Goal: Task Accomplishment & Management: Use online tool/utility

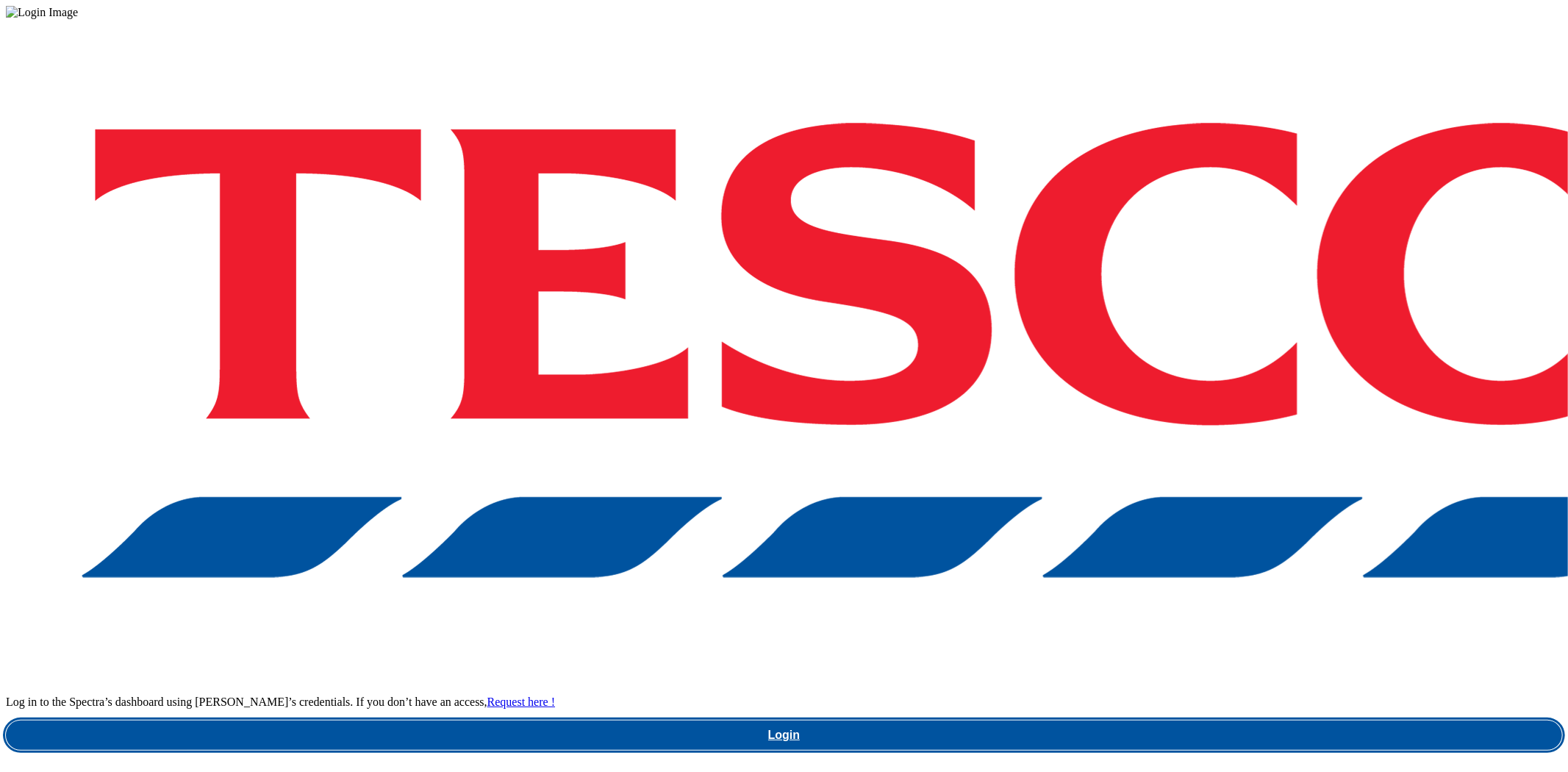
click at [1135, 720] on link "Login" at bounding box center [784, 735] width 1556 height 29
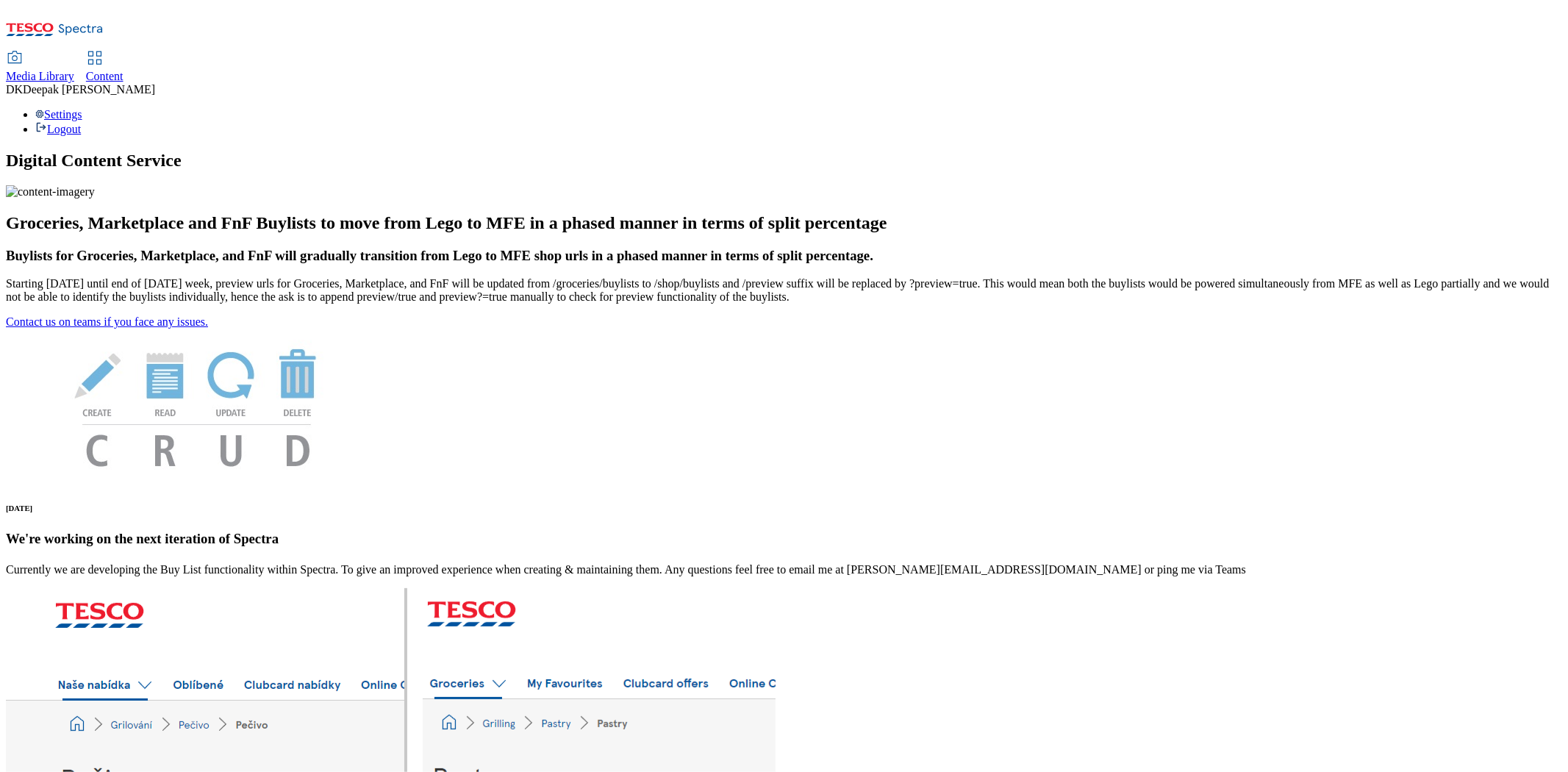
click at [124, 70] on span "Content" at bounding box center [105, 76] width 37 height 13
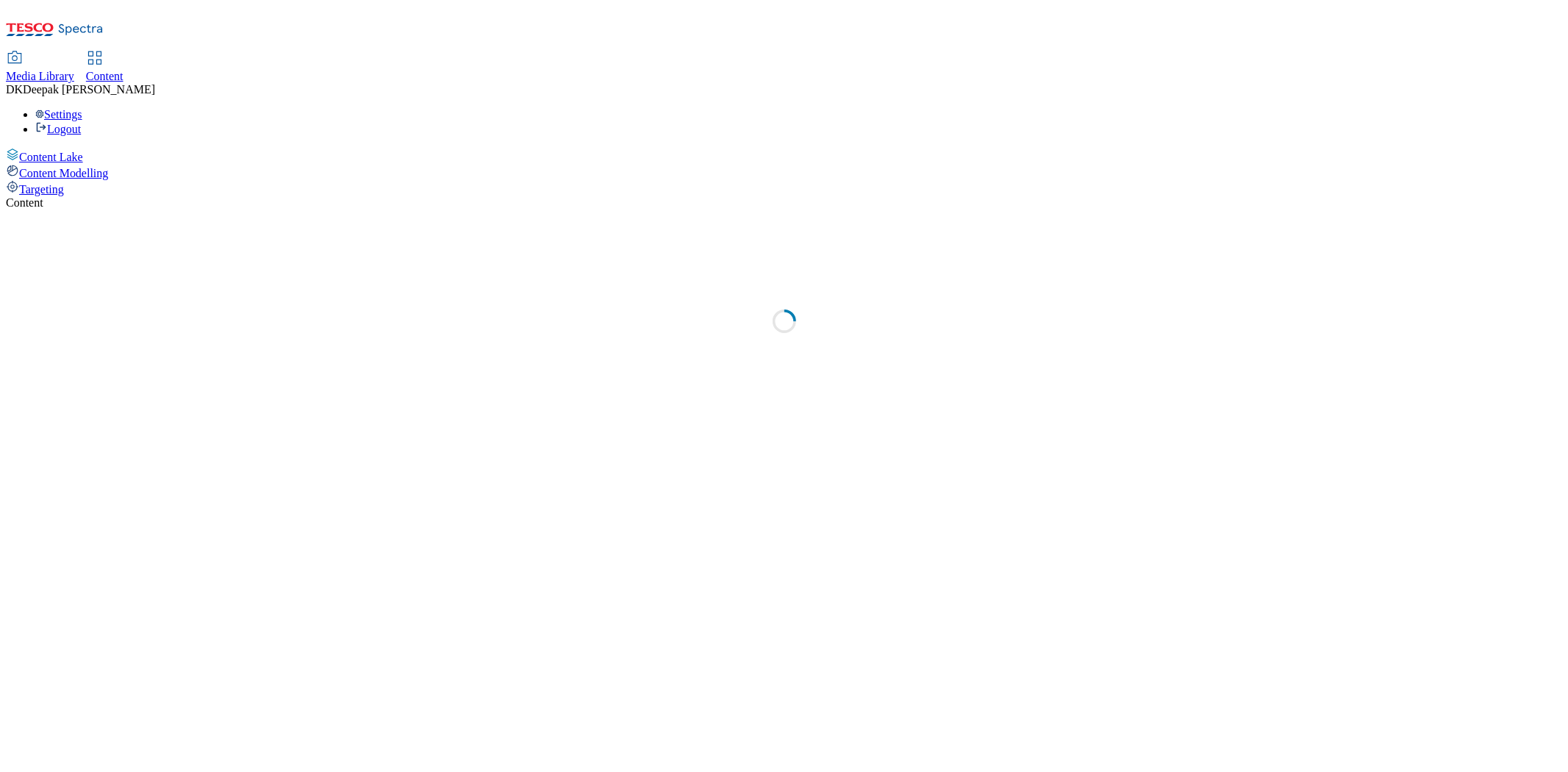
select select "ghs-uk"
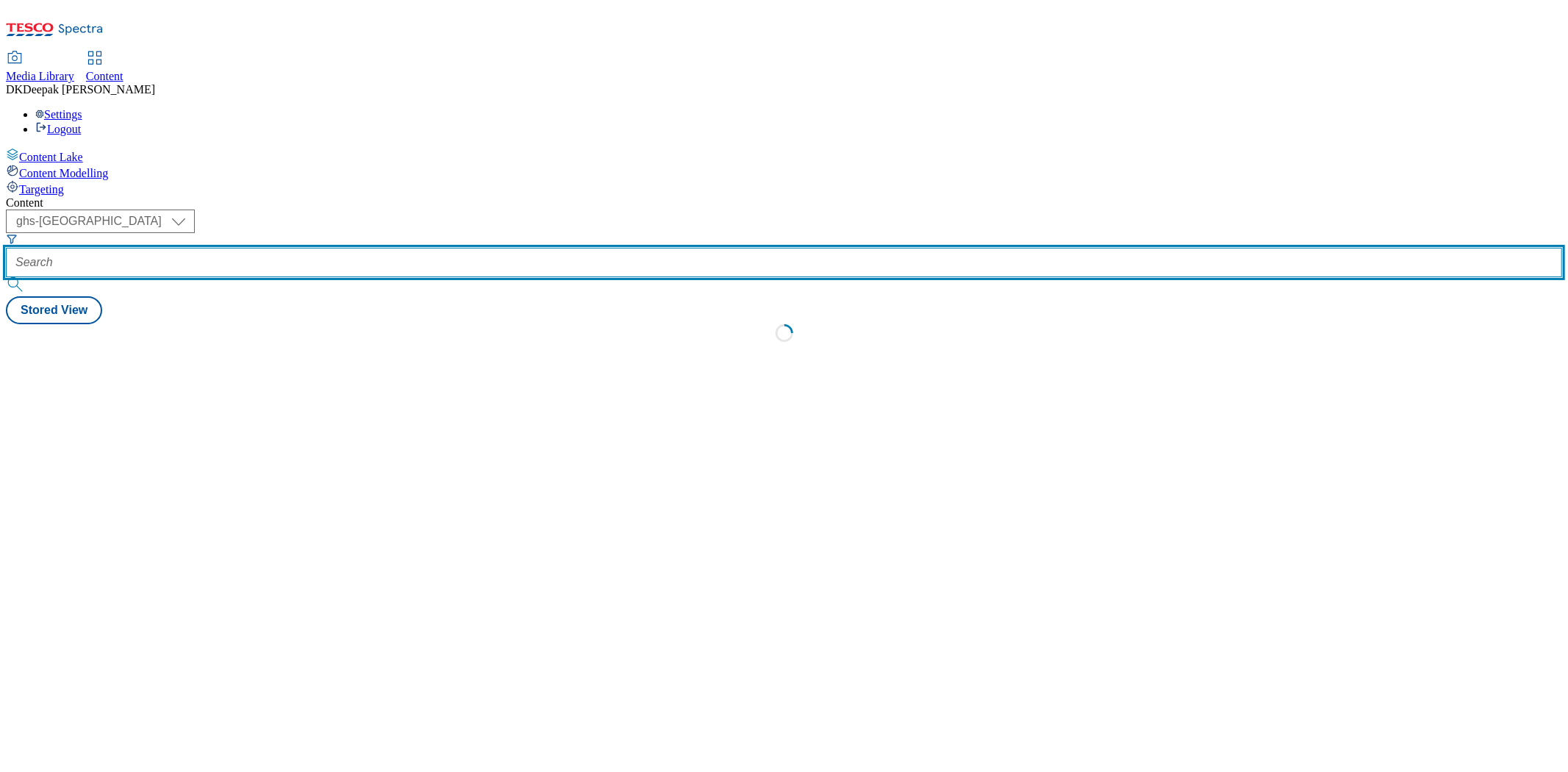
click at [344, 248] on input "text" at bounding box center [784, 262] width 1556 height 29
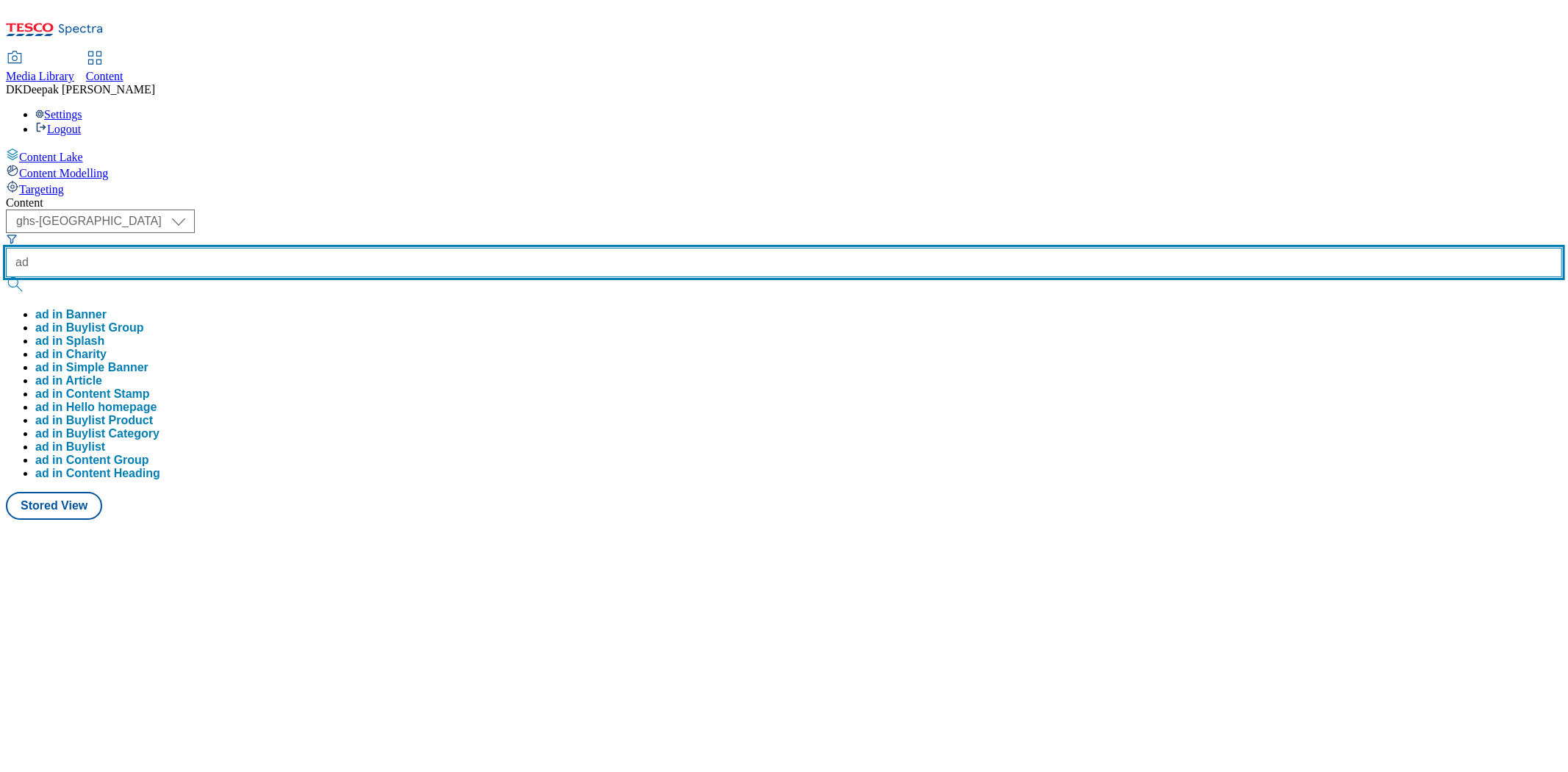
paste input "542200"
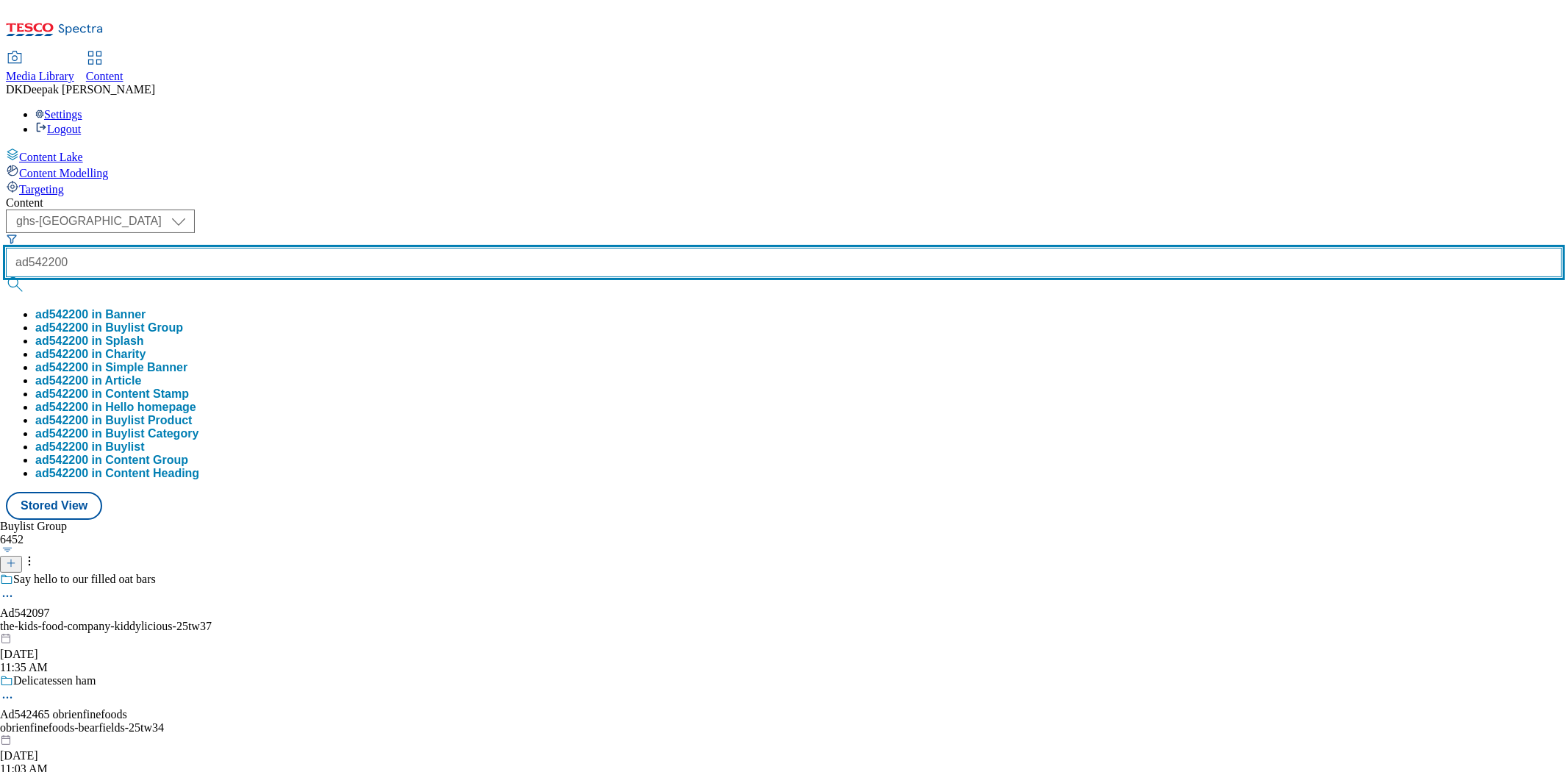
type input "ad542200"
click at [6, 277] on button "submit" at bounding box center [16, 284] width 21 height 15
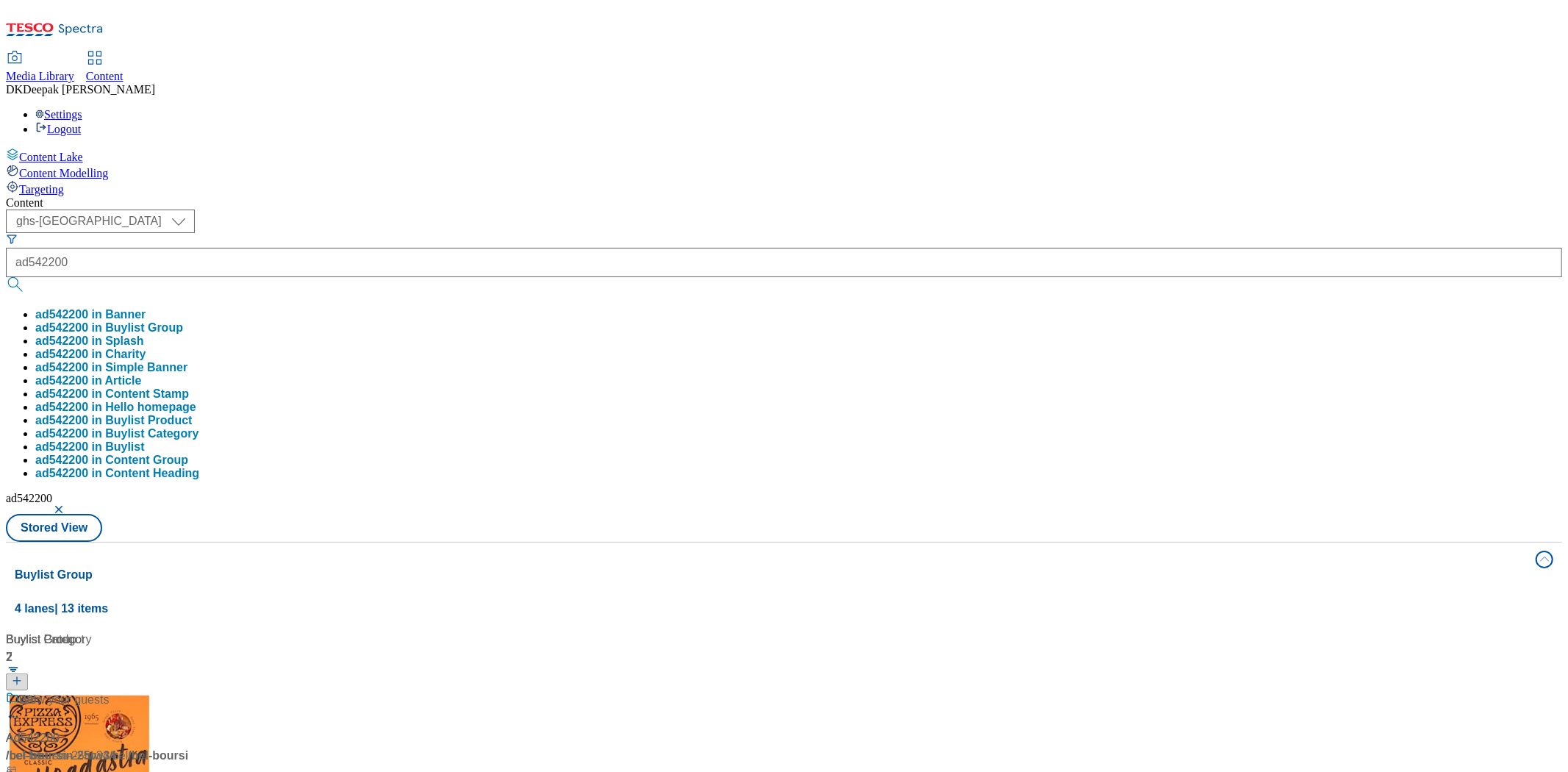
click at [190, 691] on div "Make it Boursin Ad542200 / bel-boursin-25tw34 / bel Oct 7, 2025 11:01 AM" at bounding box center [97, 754] width 184 height 127
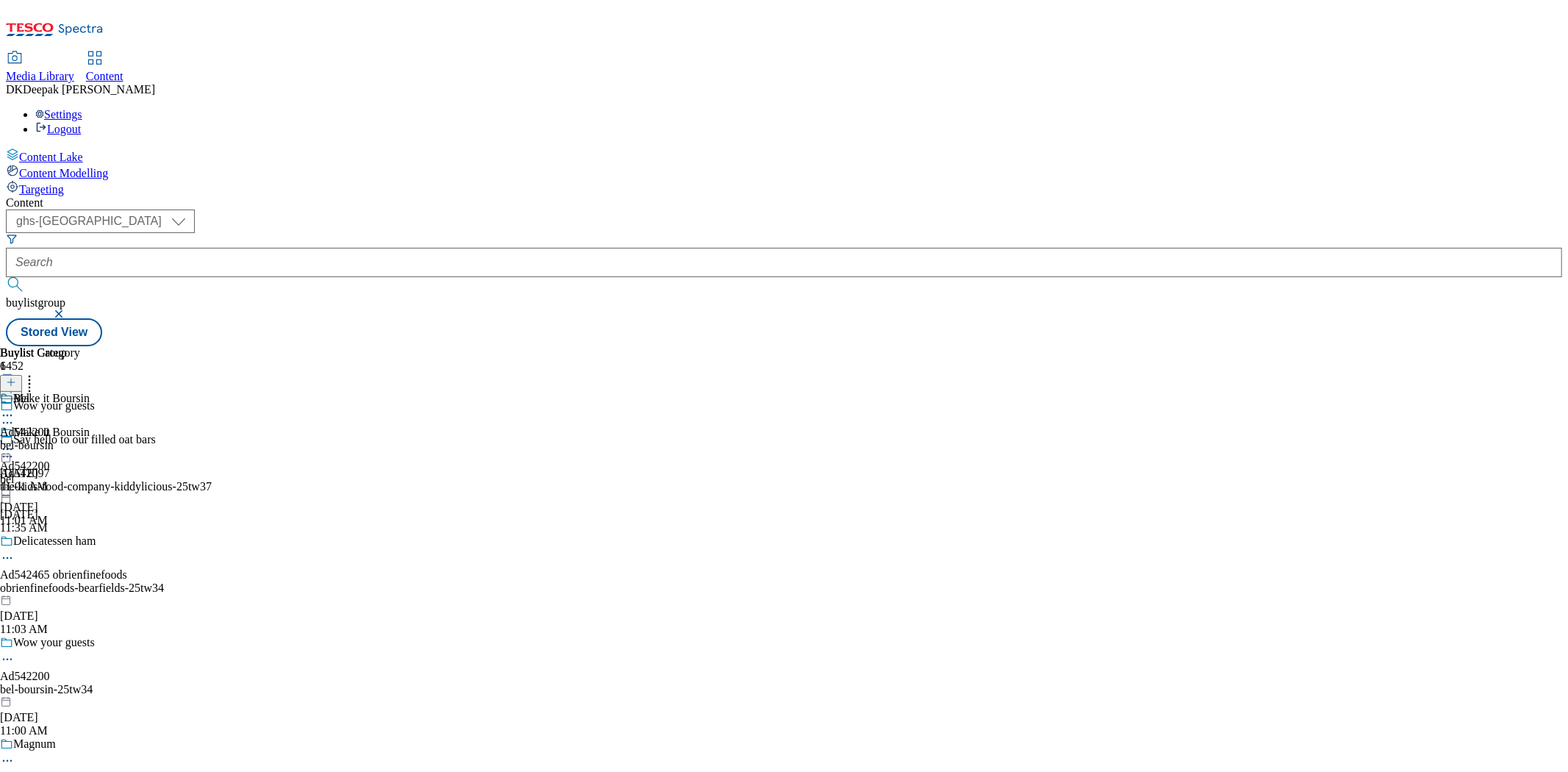
click at [15, 652] on icon at bounding box center [7, 659] width 15 height 15
click at [69, 682] on button "Edit" at bounding box center [49, 689] width 39 height 17
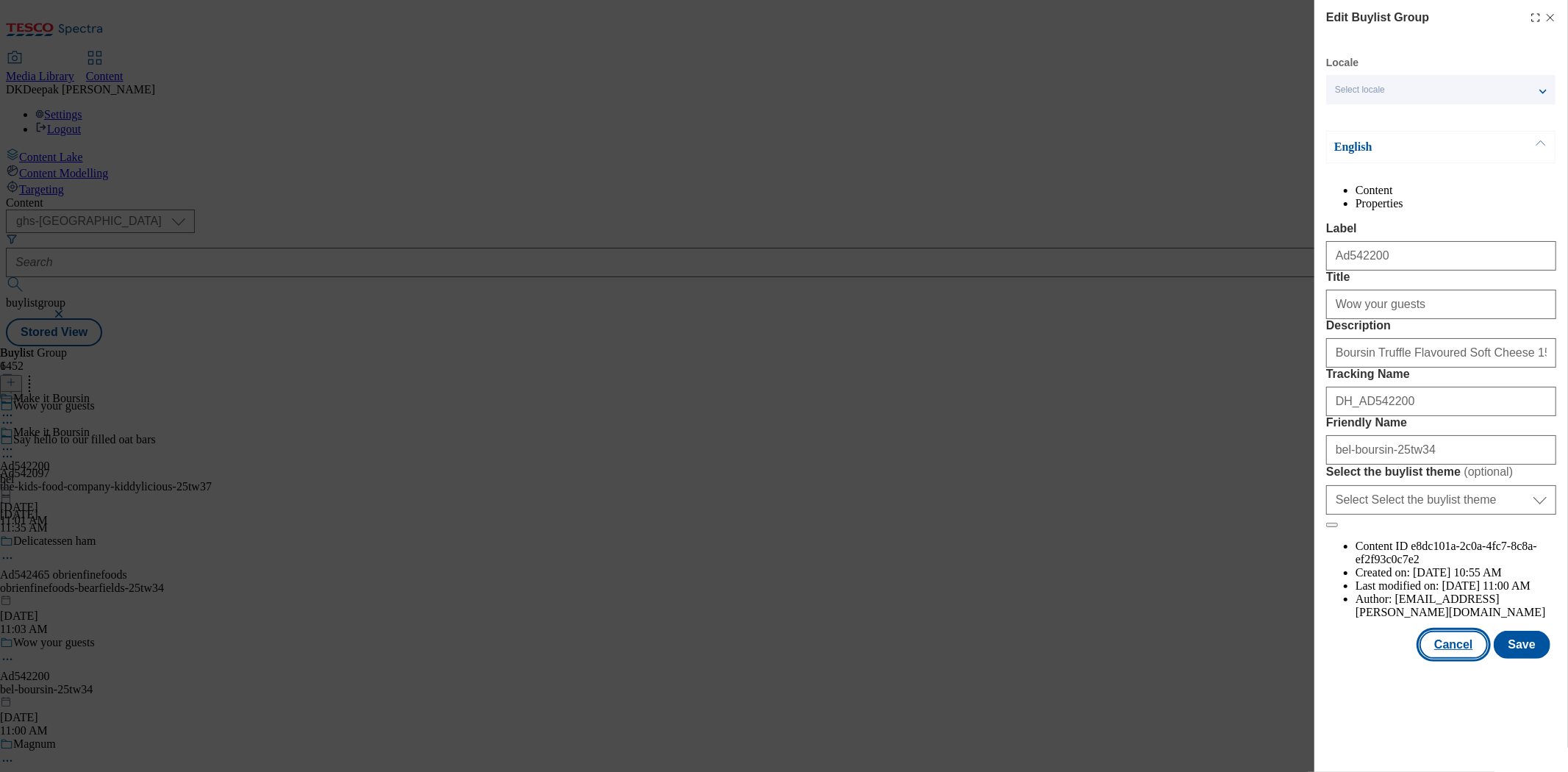
click at [1400, 659] on button "Cancel" at bounding box center [1453, 644] width 68 height 28
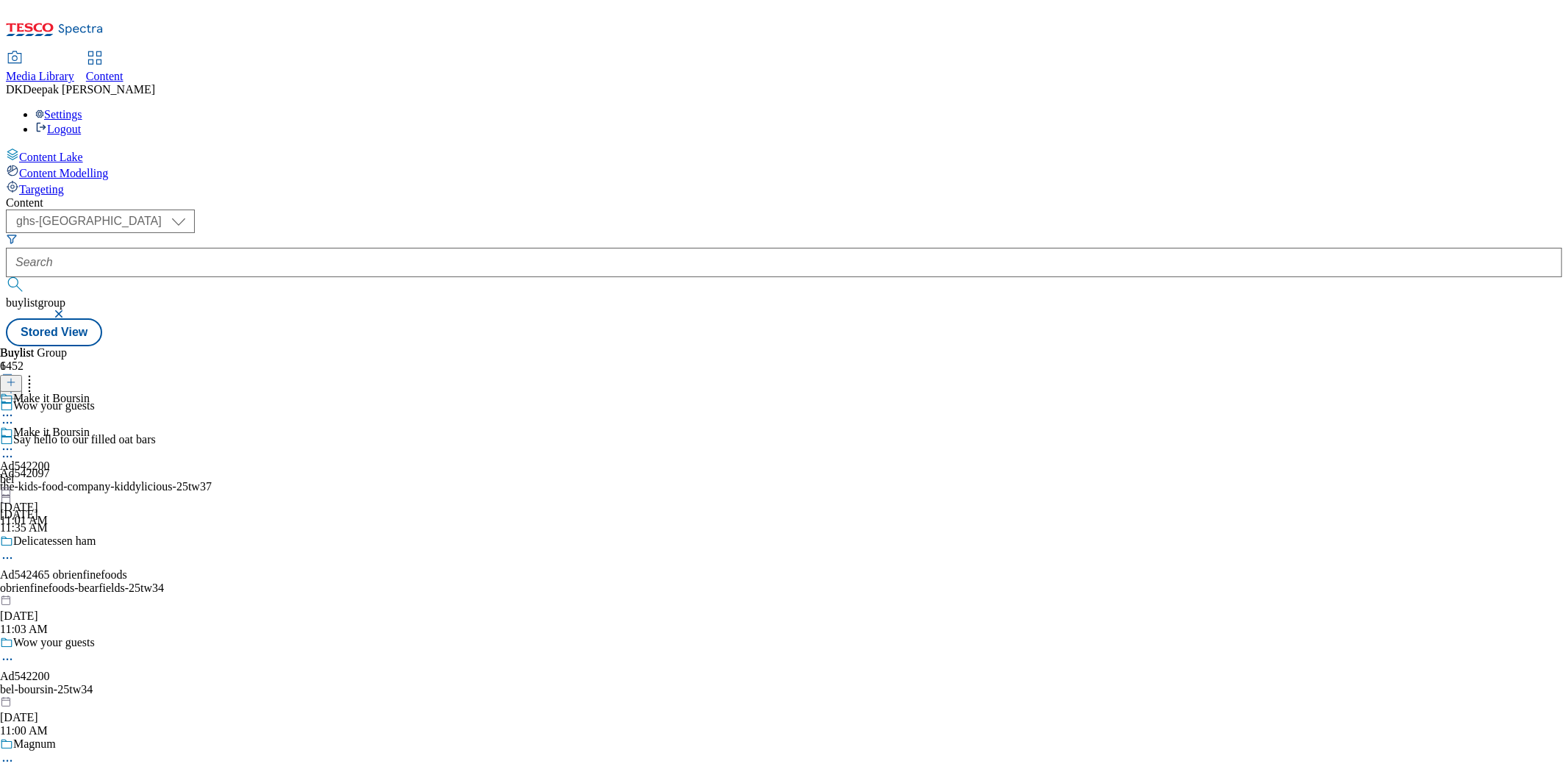
click at [89, 472] on div "bel" at bounding box center [44, 478] width 89 height 13
click at [15, 442] on icon at bounding box center [7, 449] width 15 height 15
click at [69, 471] on button "Edit" at bounding box center [49, 479] width 39 height 17
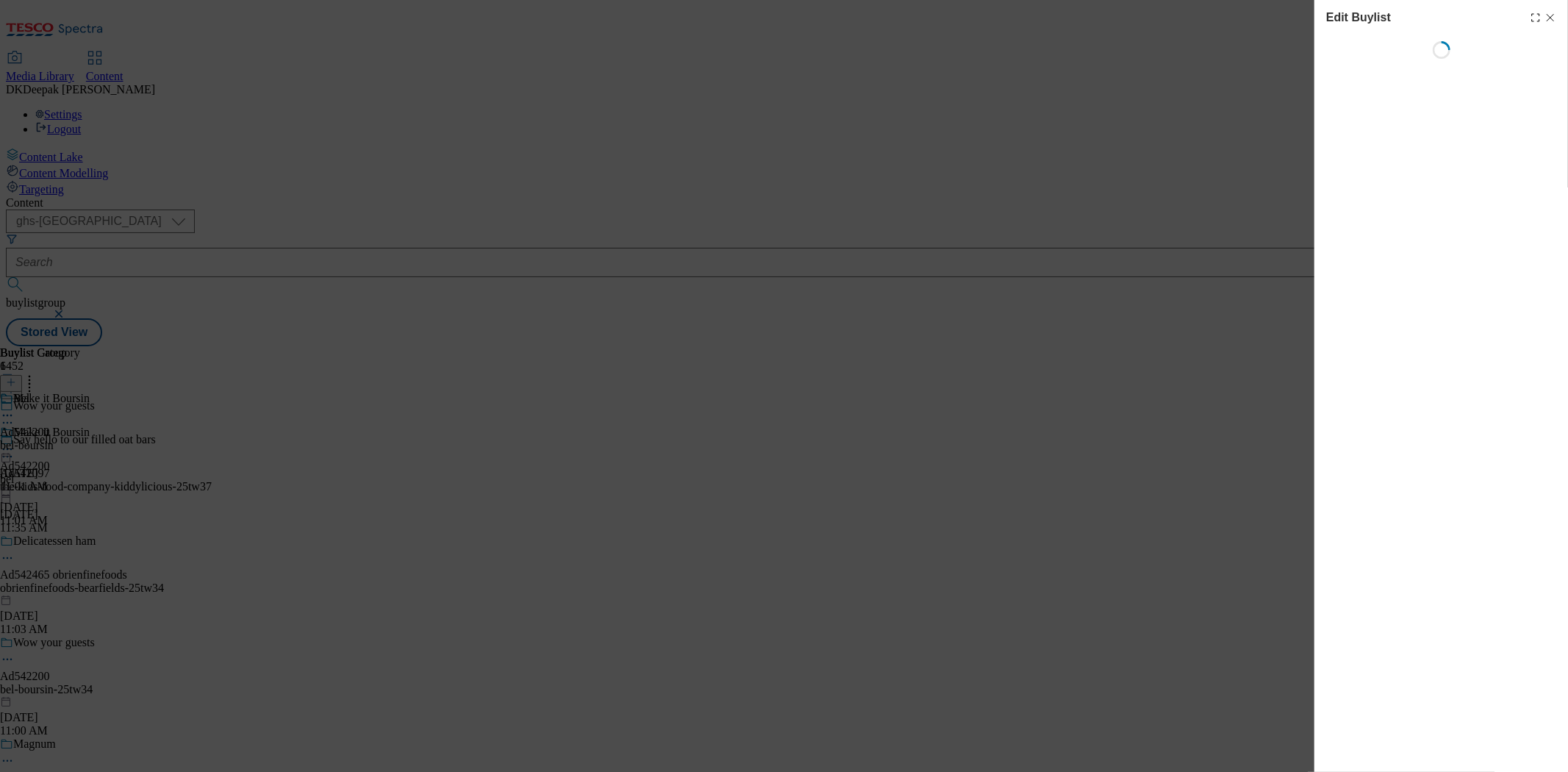
select select "tactical"
select select "supplier funded short term 1-3 weeks"
select select "dunnhumby"
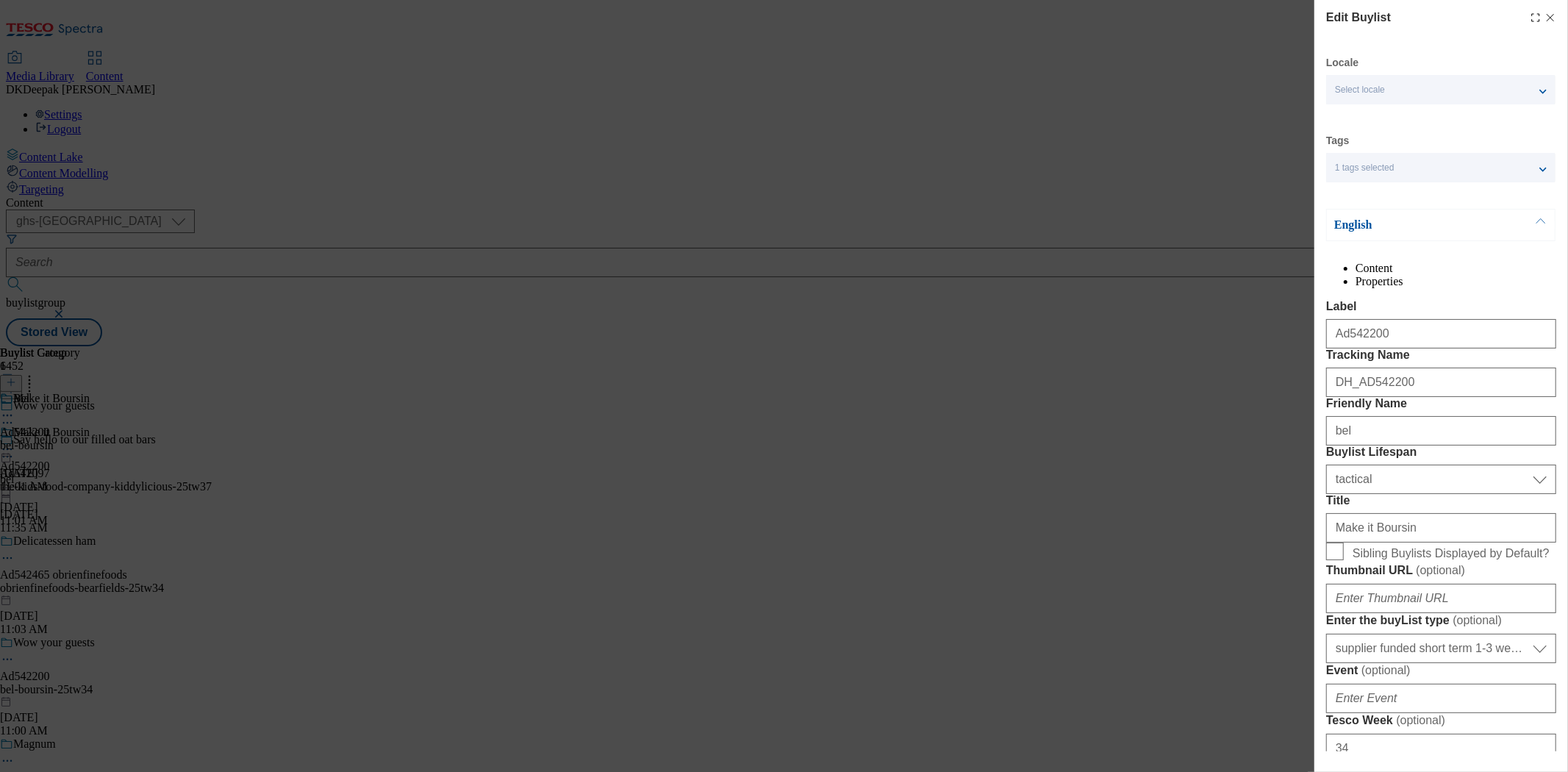
select select "Banner"
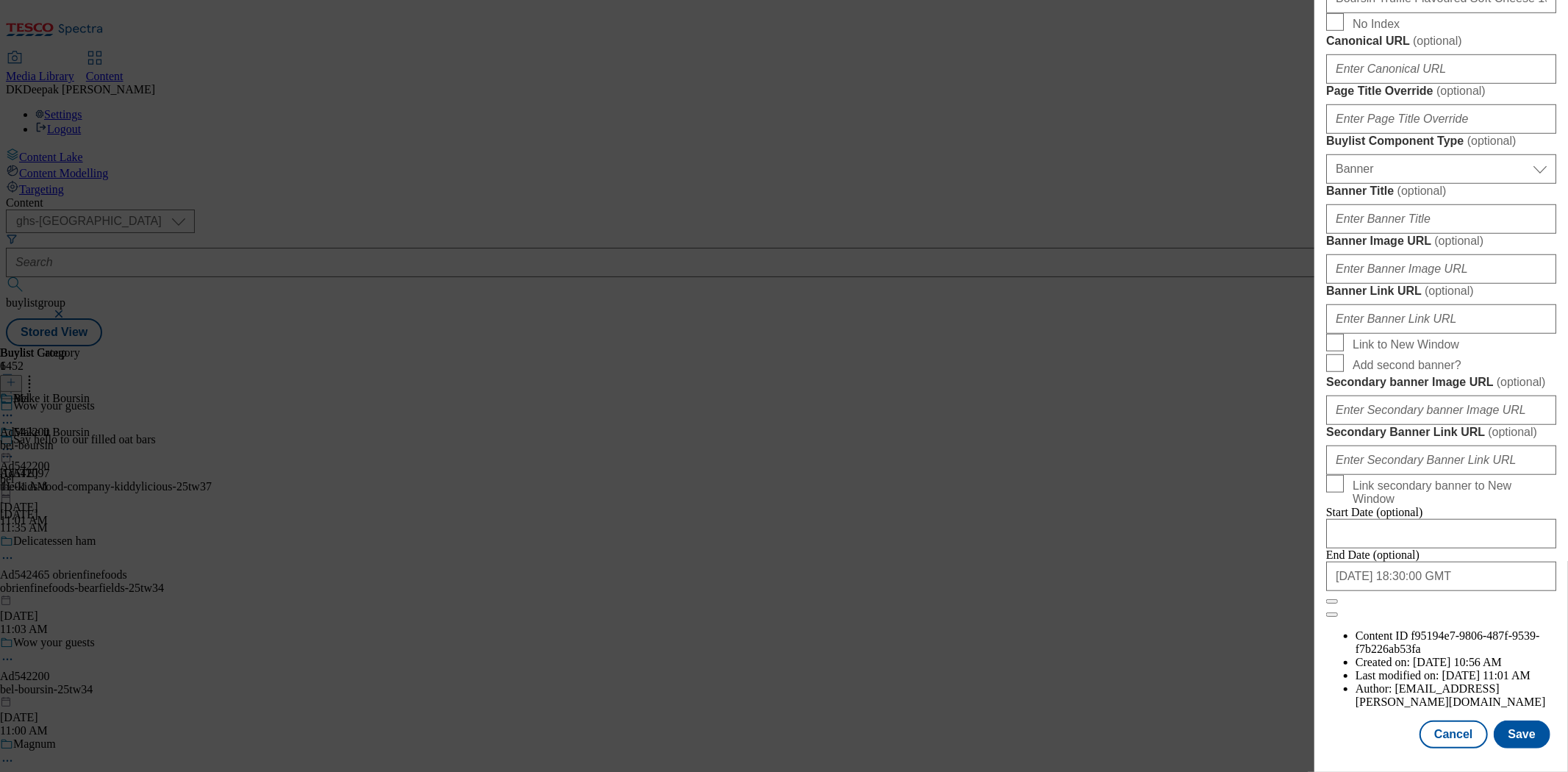
scroll to position [1454, 0]
click at [1400, 694] on button "Cancel" at bounding box center [1453, 734] width 68 height 28
select select "tactical"
select select "supplier funded short term 1-3 weeks"
select select "dunnhumby"
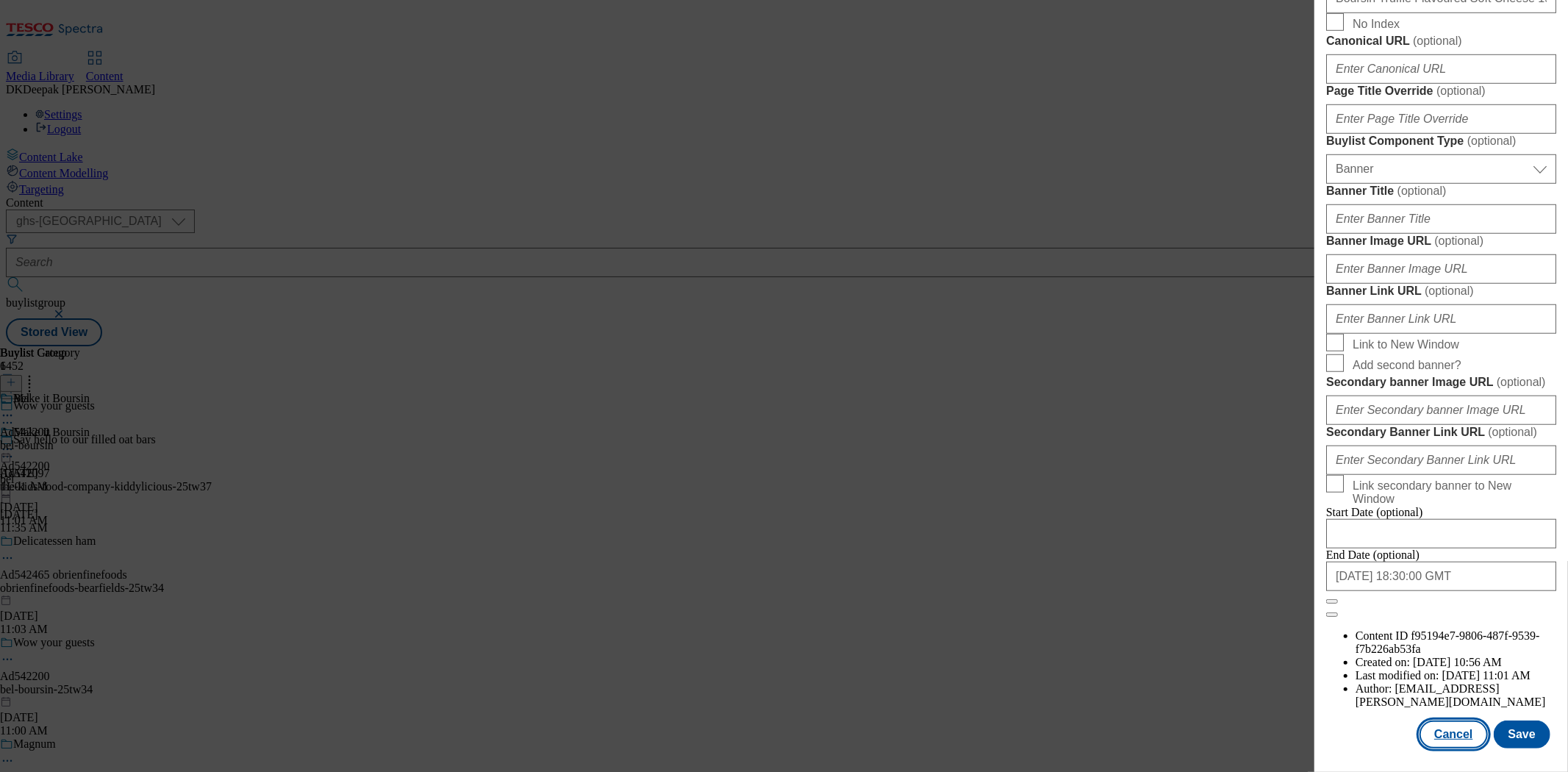
select select "Banner"
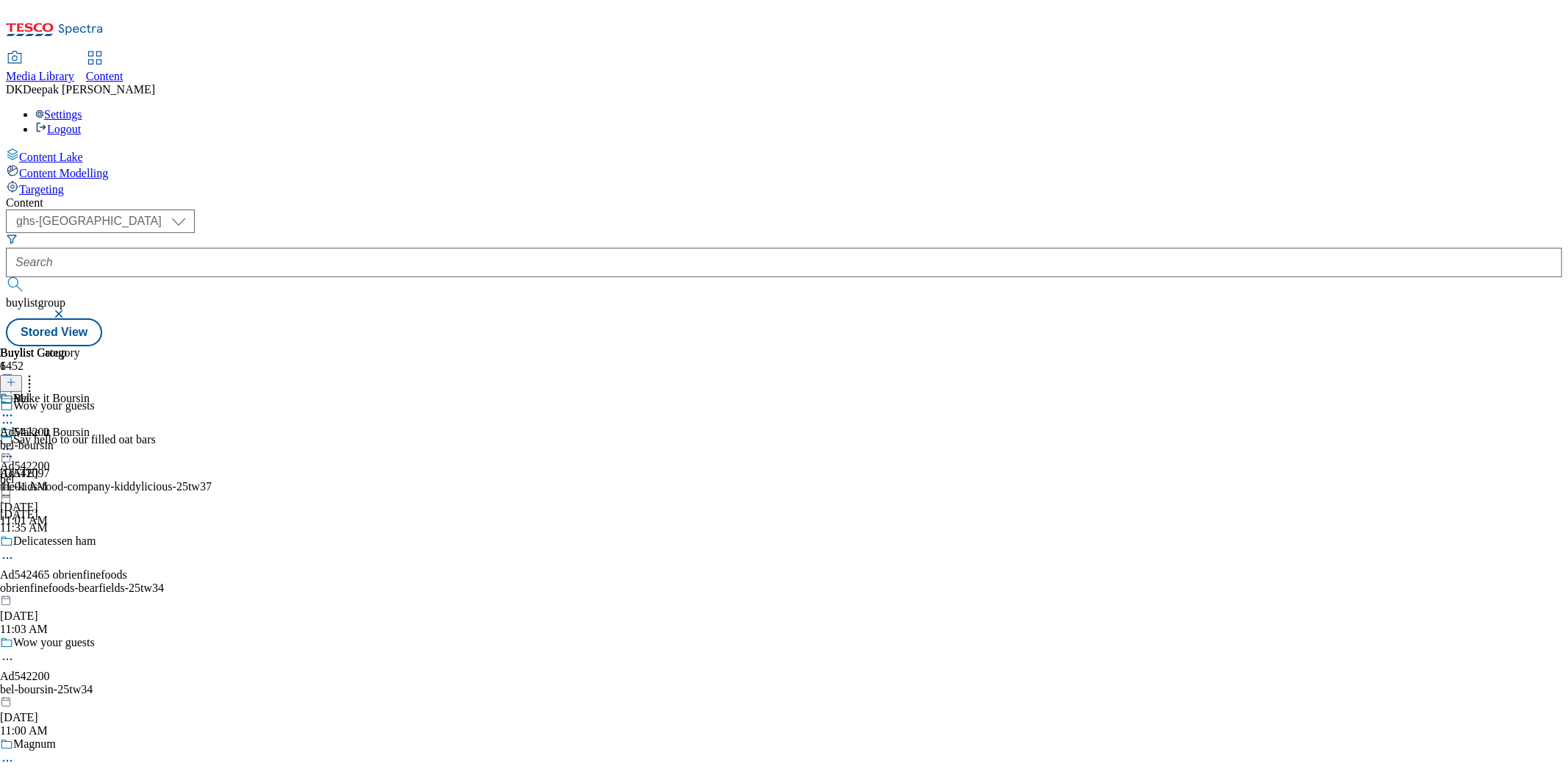
scroll to position [1126, 0]
click at [81, 439] on div "bel-boursin" at bounding box center [40, 445] width 81 height 13
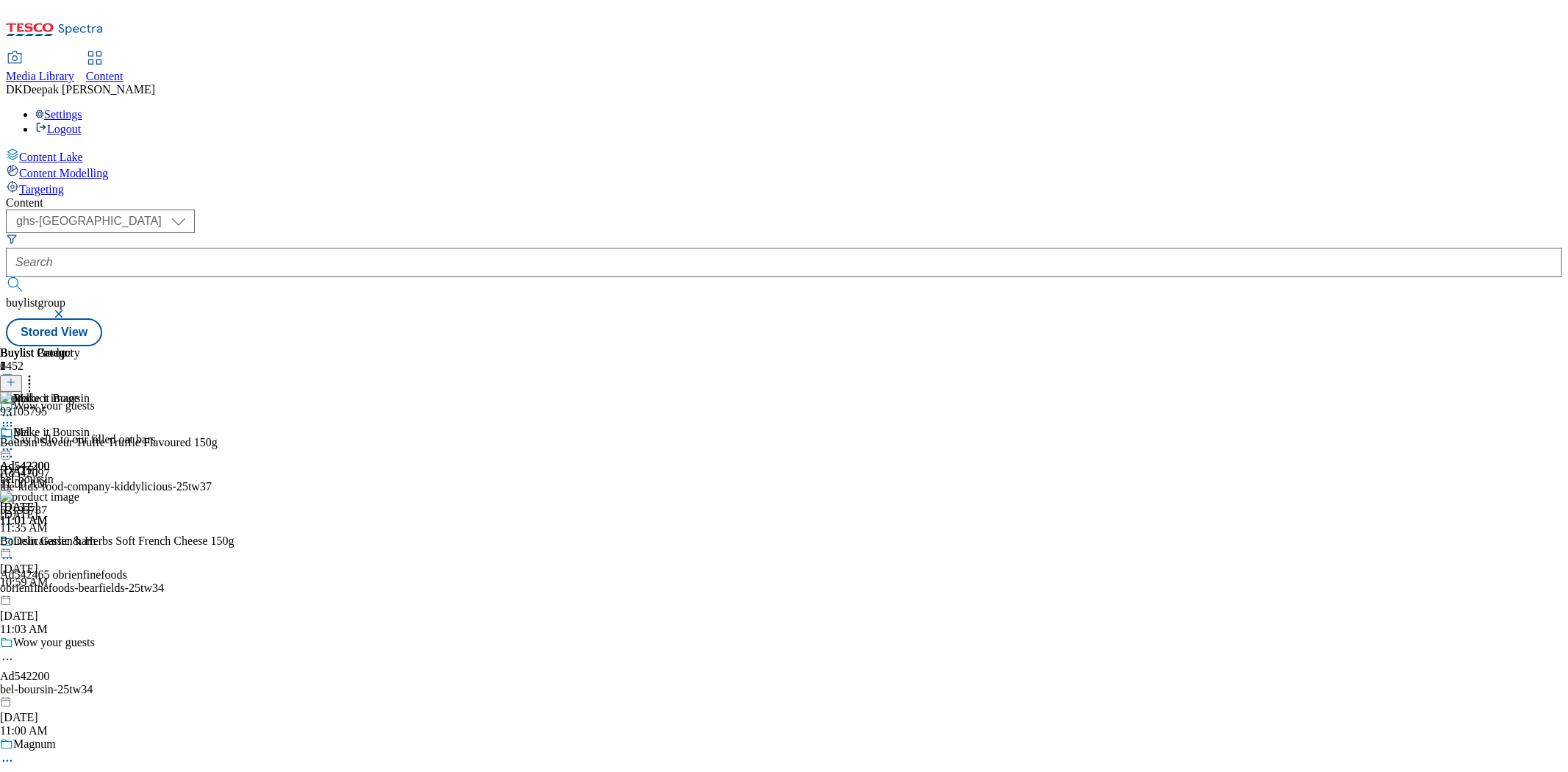
click at [15, 442] on icon at bounding box center [7, 449] width 15 height 15
click at [69, 471] on button "Edit" at bounding box center [49, 479] width 39 height 17
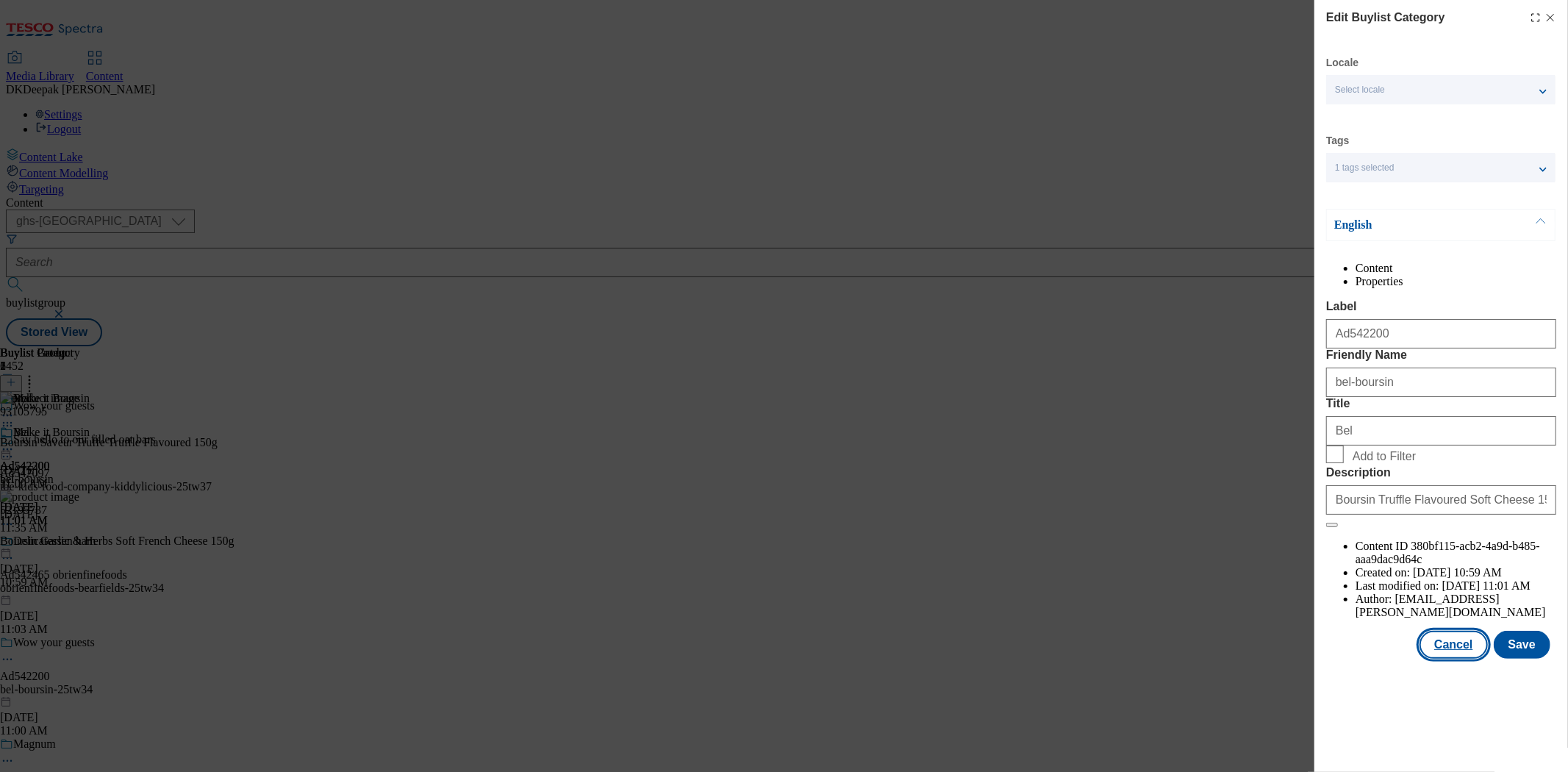
click at [1400, 659] on button "Cancel" at bounding box center [1453, 644] width 68 height 28
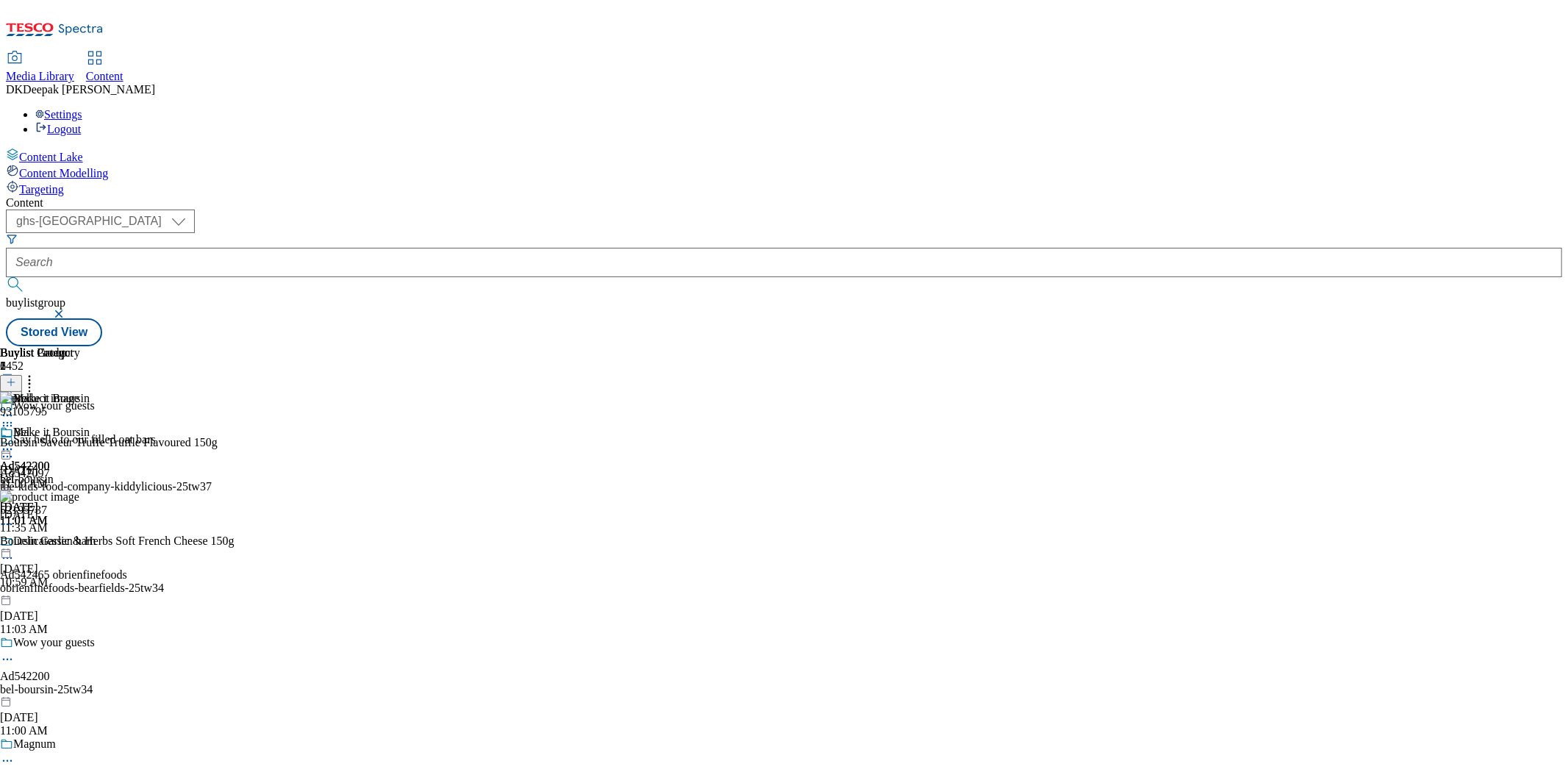
click at [15, 442] on icon at bounding box center [7, 449] width 15 height 15
click at [122, 577] on span "Open Preview Url" at bounding box center [84, 581] width 77 height 11
click at [15, 442] on icon at bounding box center [7, 449] width 15 height 15
click at [78, 593] on span "Publish" at bounding box center [61, 598] width 32 height 11
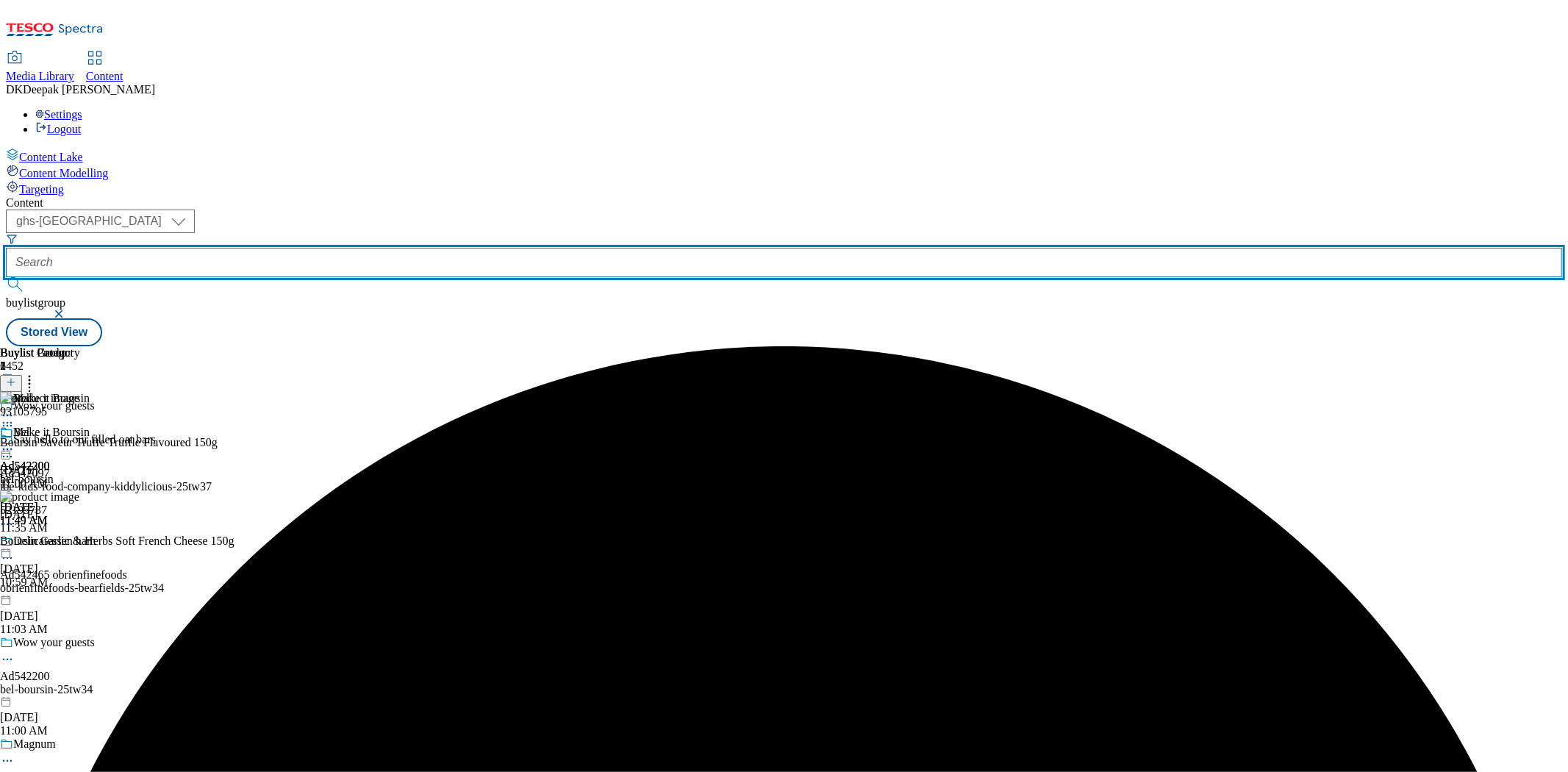
click at [393, 248] on input "text" at bounding box center [784, 262] width 1556 height 29
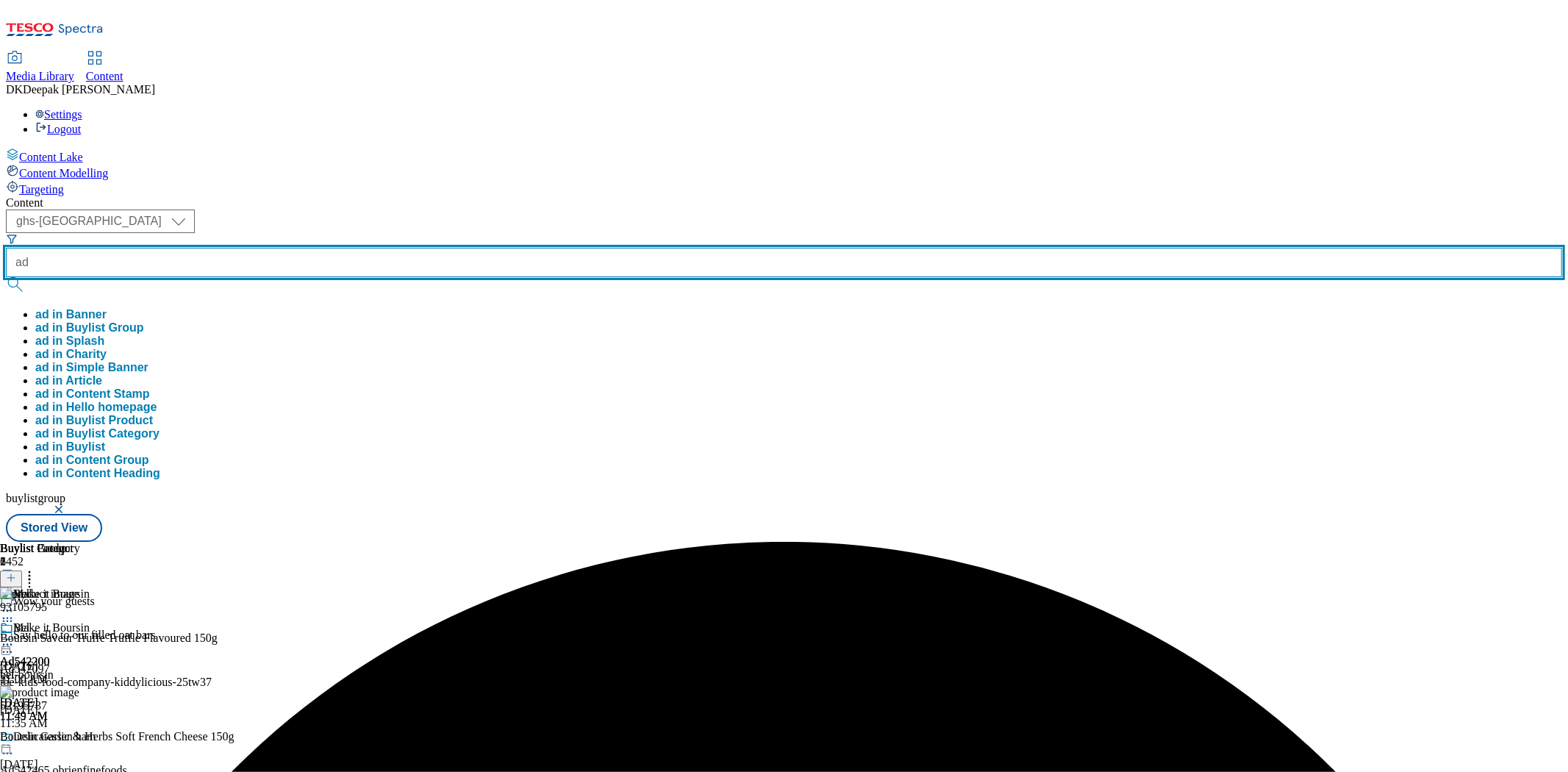
paste input "542097"
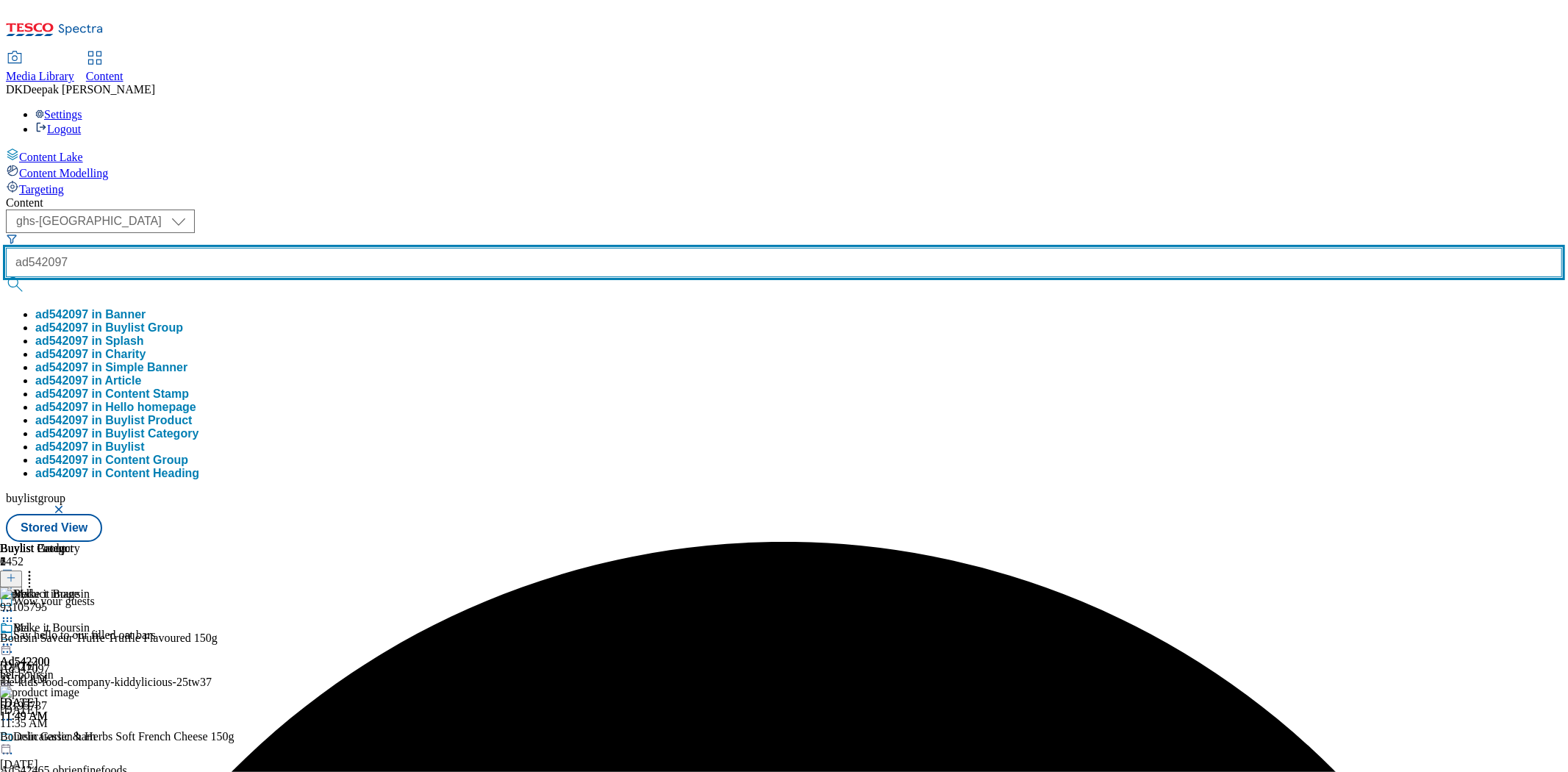
type input "ad542097"
click at [6, 277] on button "submit" at bounding box center [16, 284] width 21 height 15
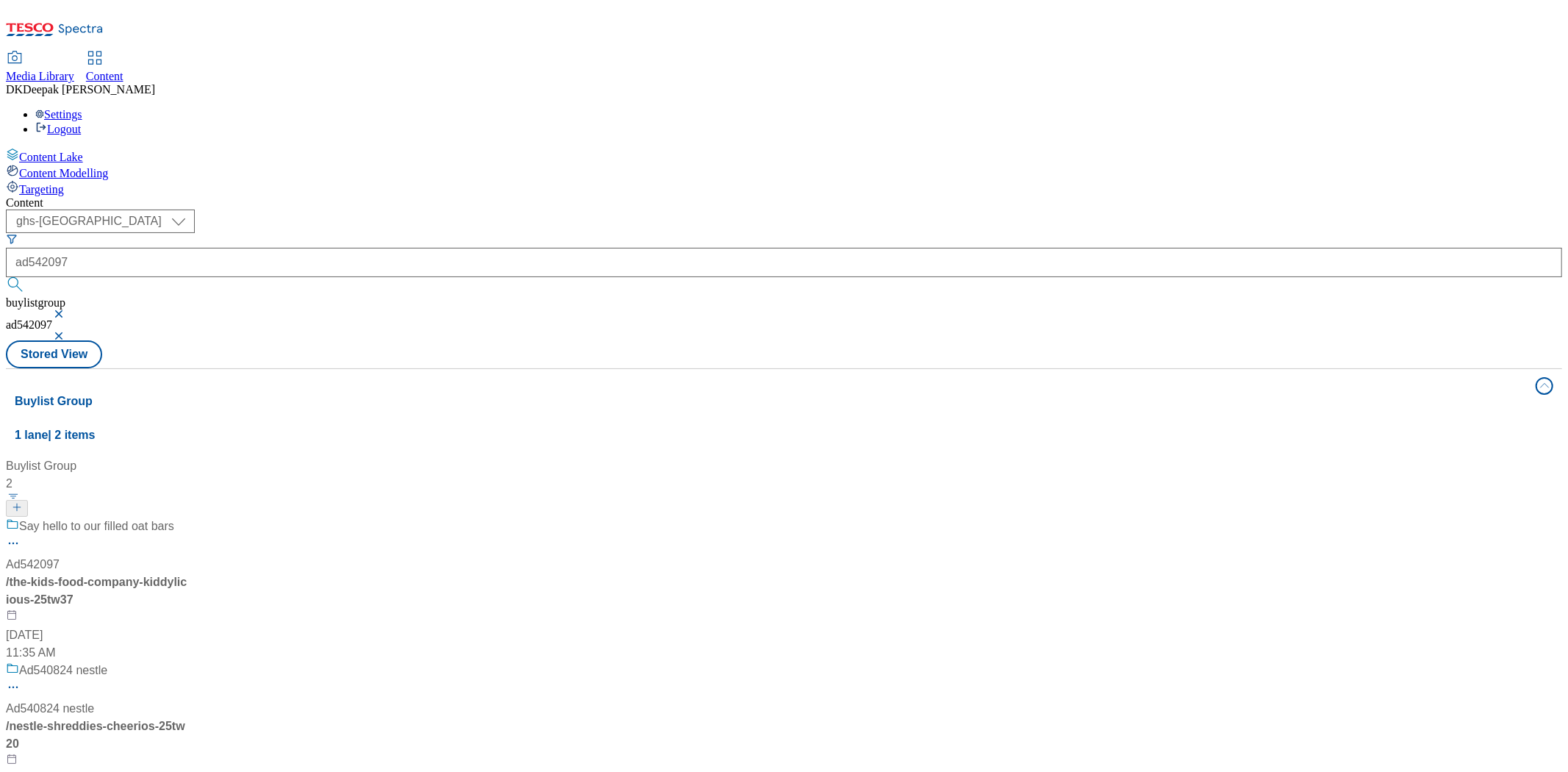
click at [190, 518] on div "Say hello to our filled oat bars Ad542097 / the-kids-food-company-kiddylicious-…" at bounding box center [97, 589] width 184 height 144
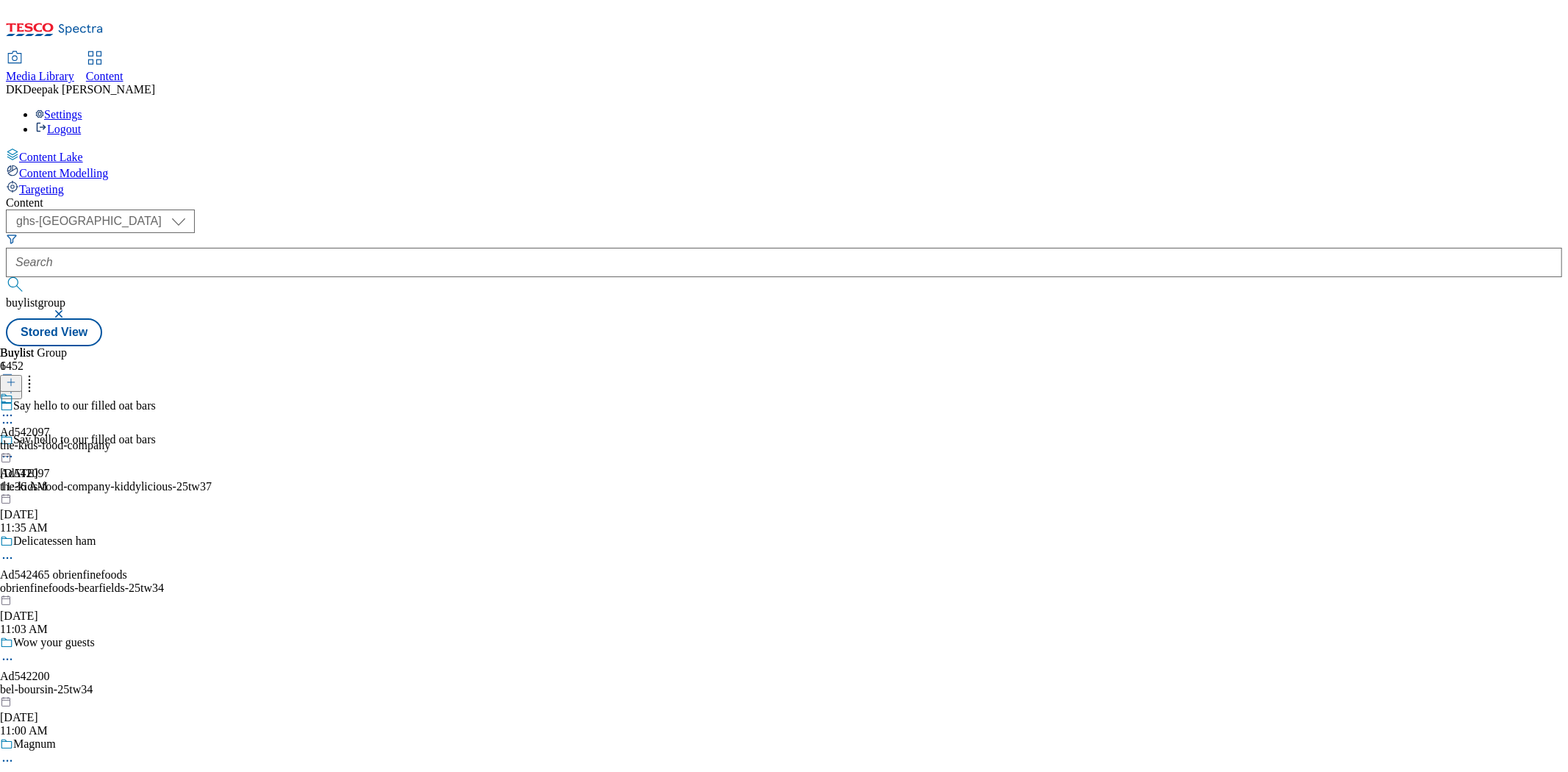
click at [15, 449] on icon at bounding box center [7, 456] width 15 height 15
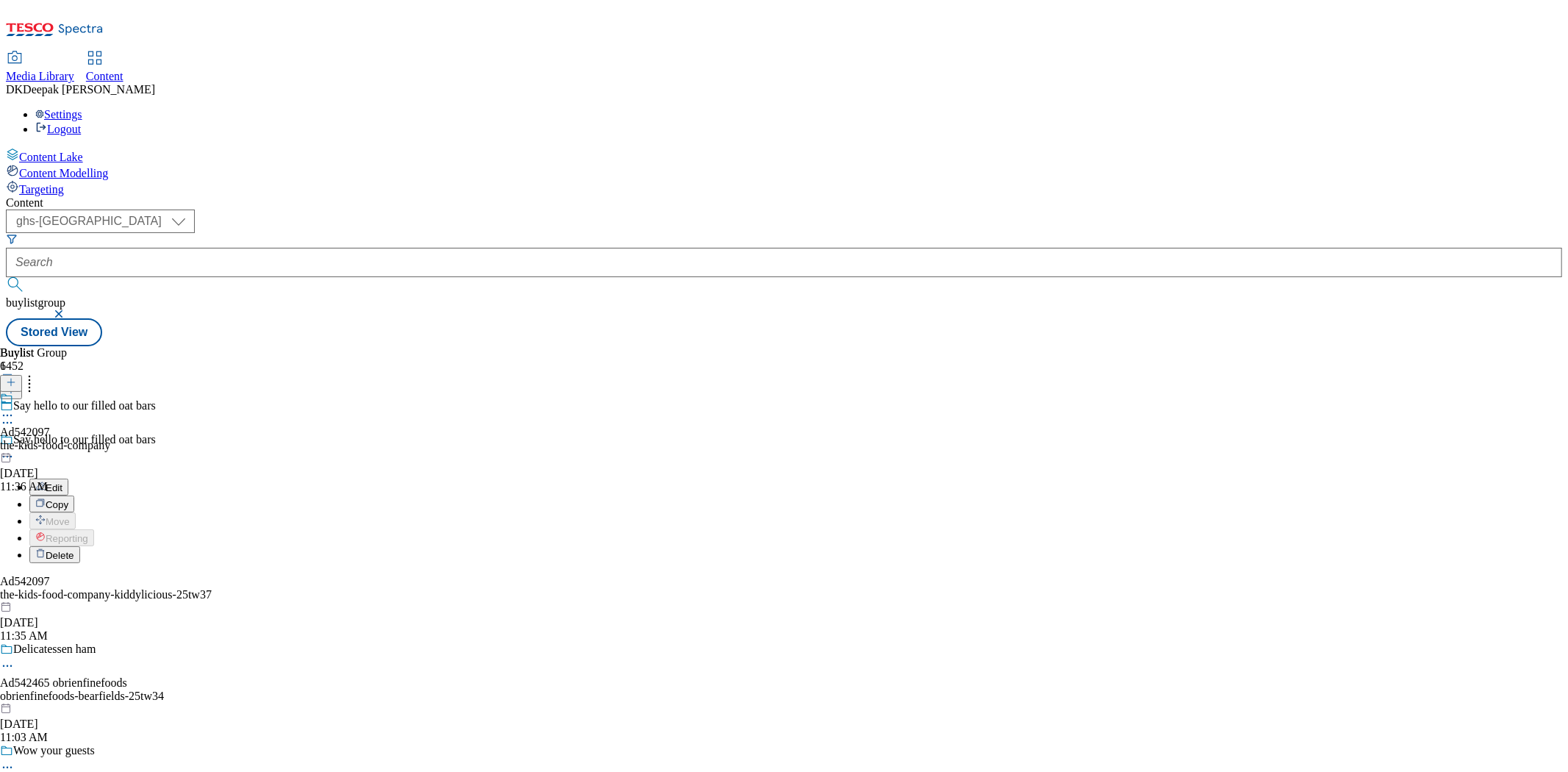
click at [69, 478] on button "Edit" at bounding box center [49, 486] width 39 height 17
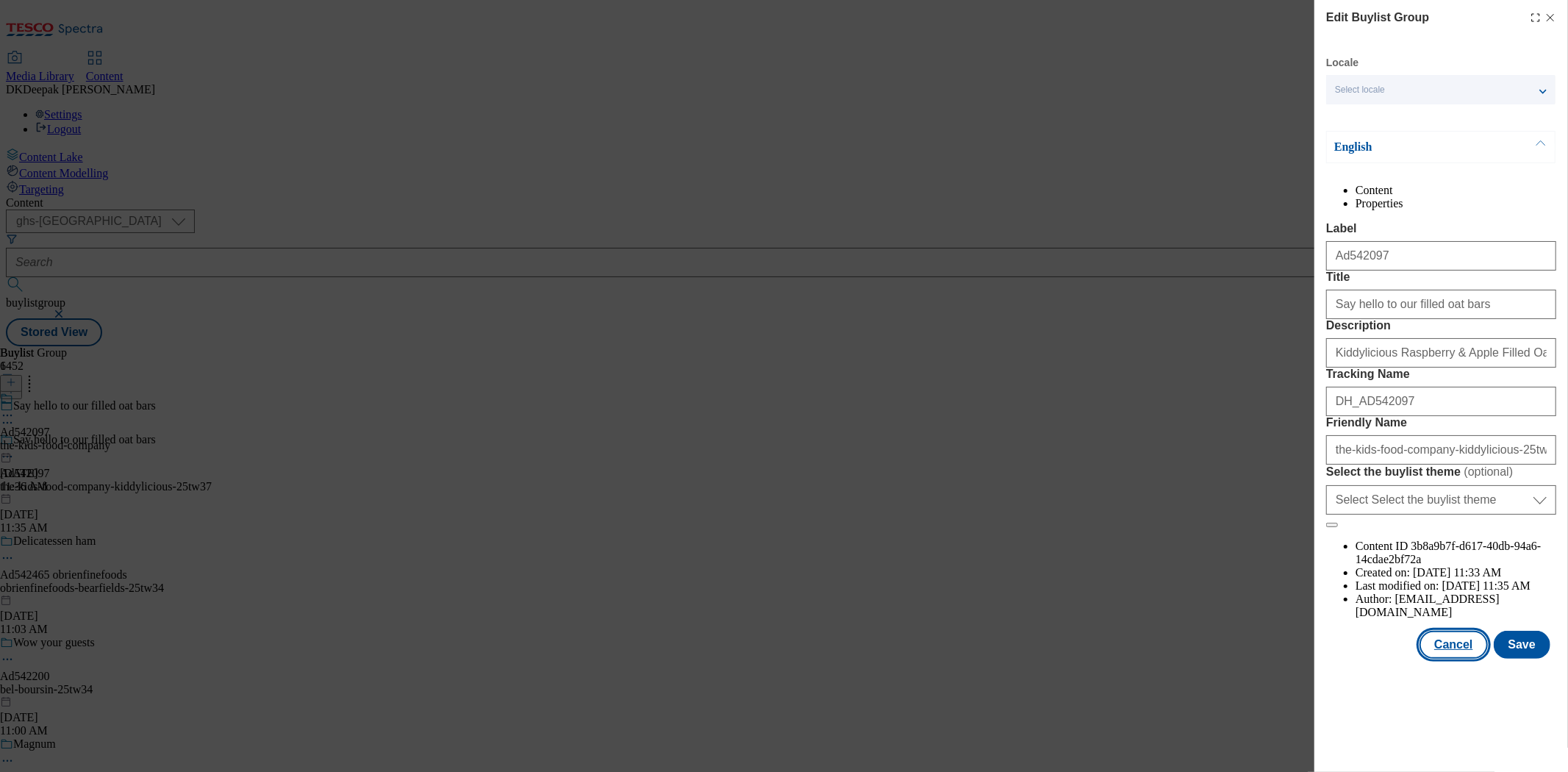
click at [1400, 659] on button "Cancel" at bounding box center [1453, 644] width 68 height 28
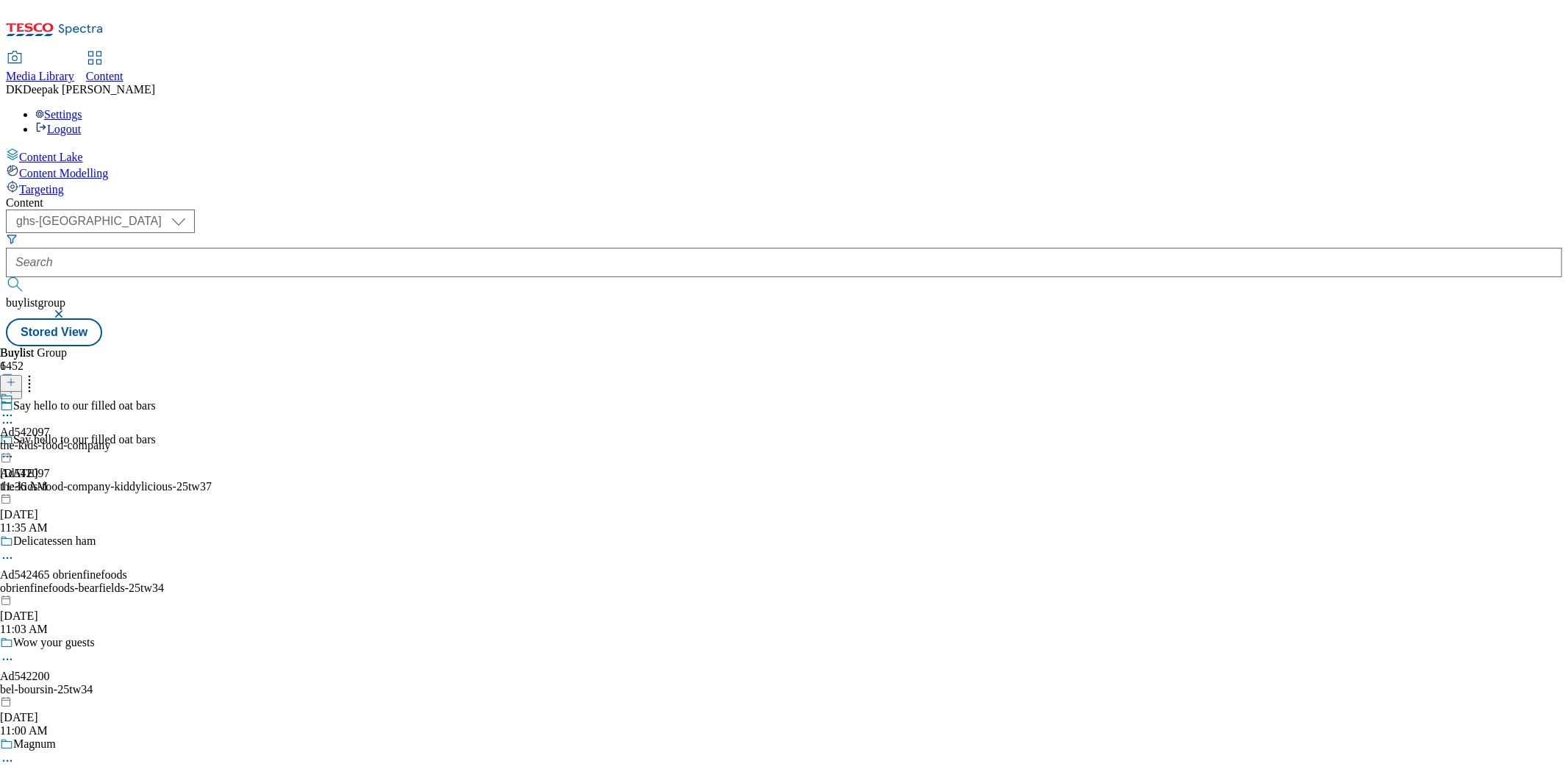
click at [110, 439] on div "the-kids-food-company" at bounding box center [55, 445] width 110 height 13
click at [13, 449] on circle at bounding box center [11, 450] width 2 height 2
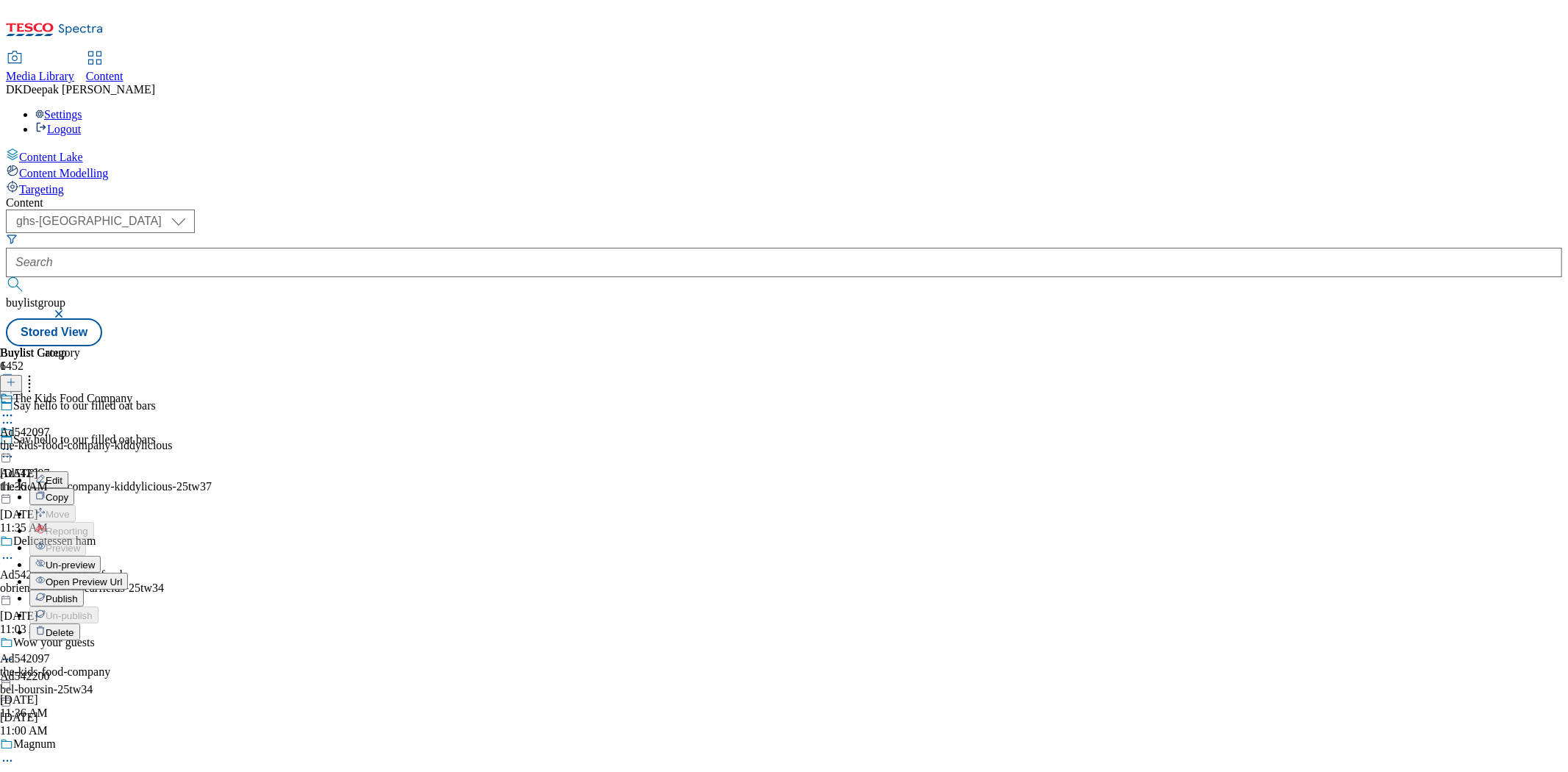
click at [69, 471] on button "Edit" at bounding box center [49, 479] width 39 height 17
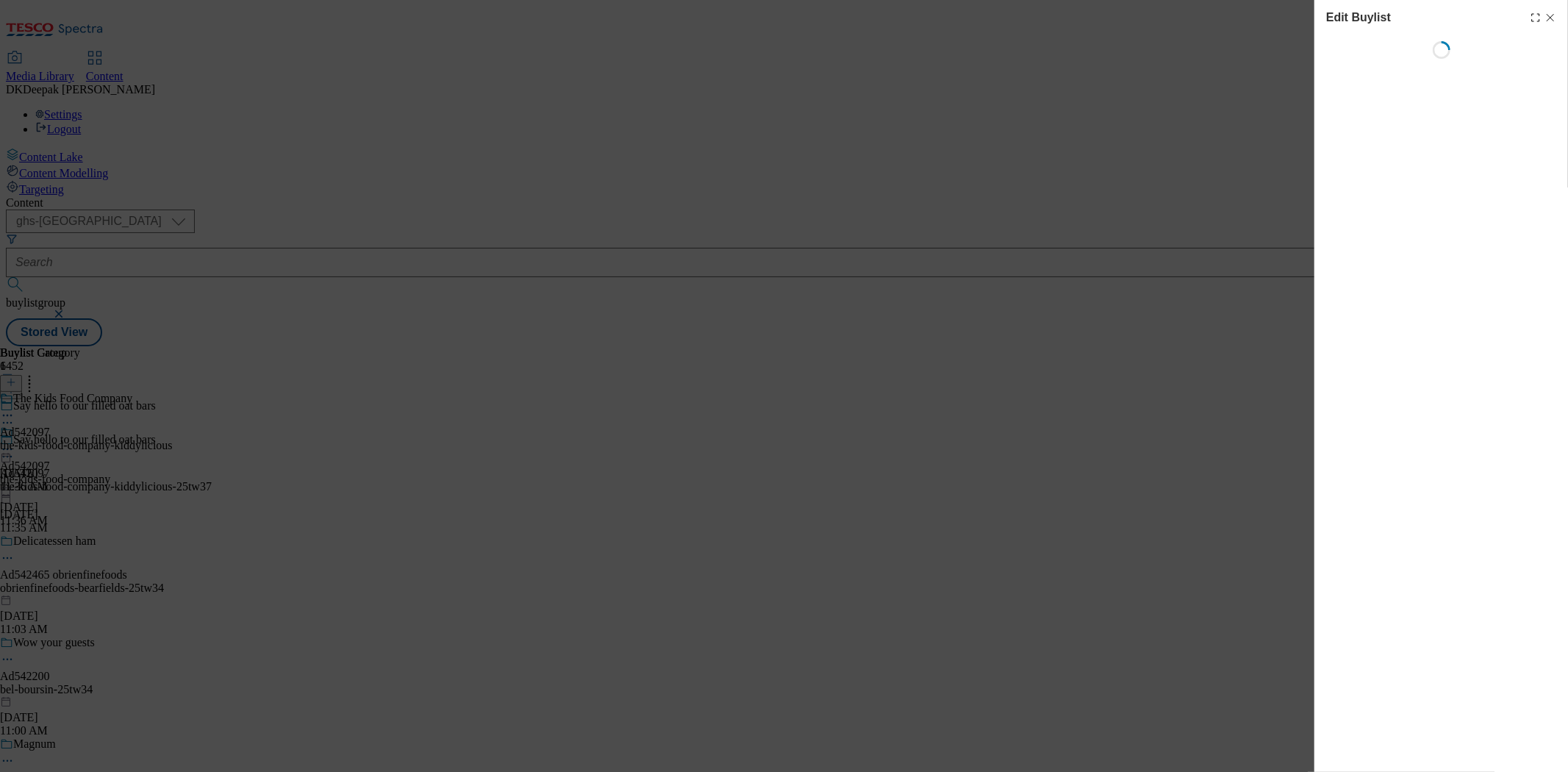
select select "tactical"
select select "supplier funded short term 1-3 weeks"
select select "dunnhumby"
select select "Banner"
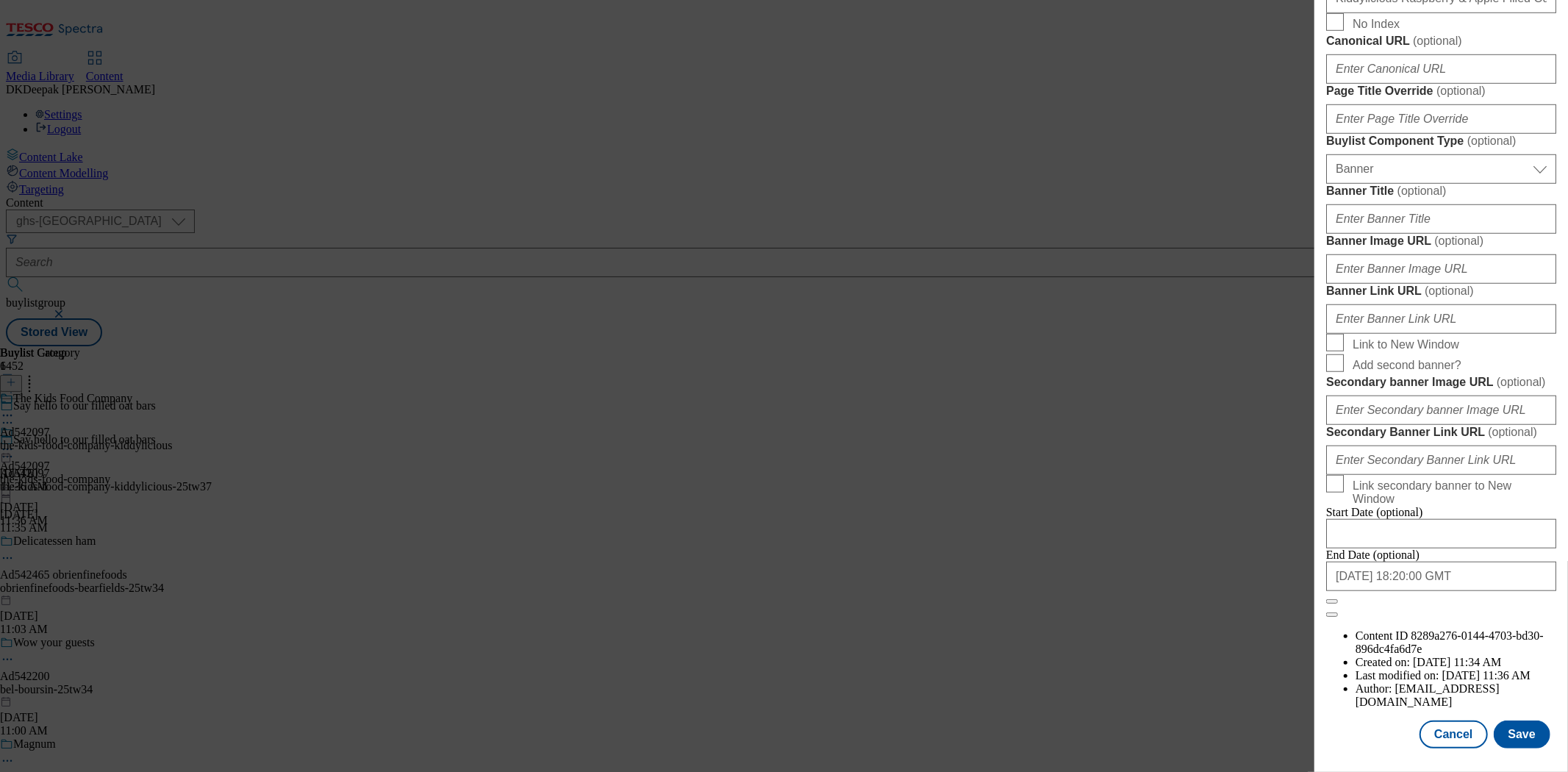
scroll to position [1454, 0]
drag, startPoint x: 1458, startPoint y: 720, endPoint x: 1243, endPoint y: 564, distance: 265.6
click at [1400, 694] on button "Cancel" at bounding box center [1453, 734] width 68 height 28
select select "tactical"
select select "supplier funded short term 1-3 weeks"
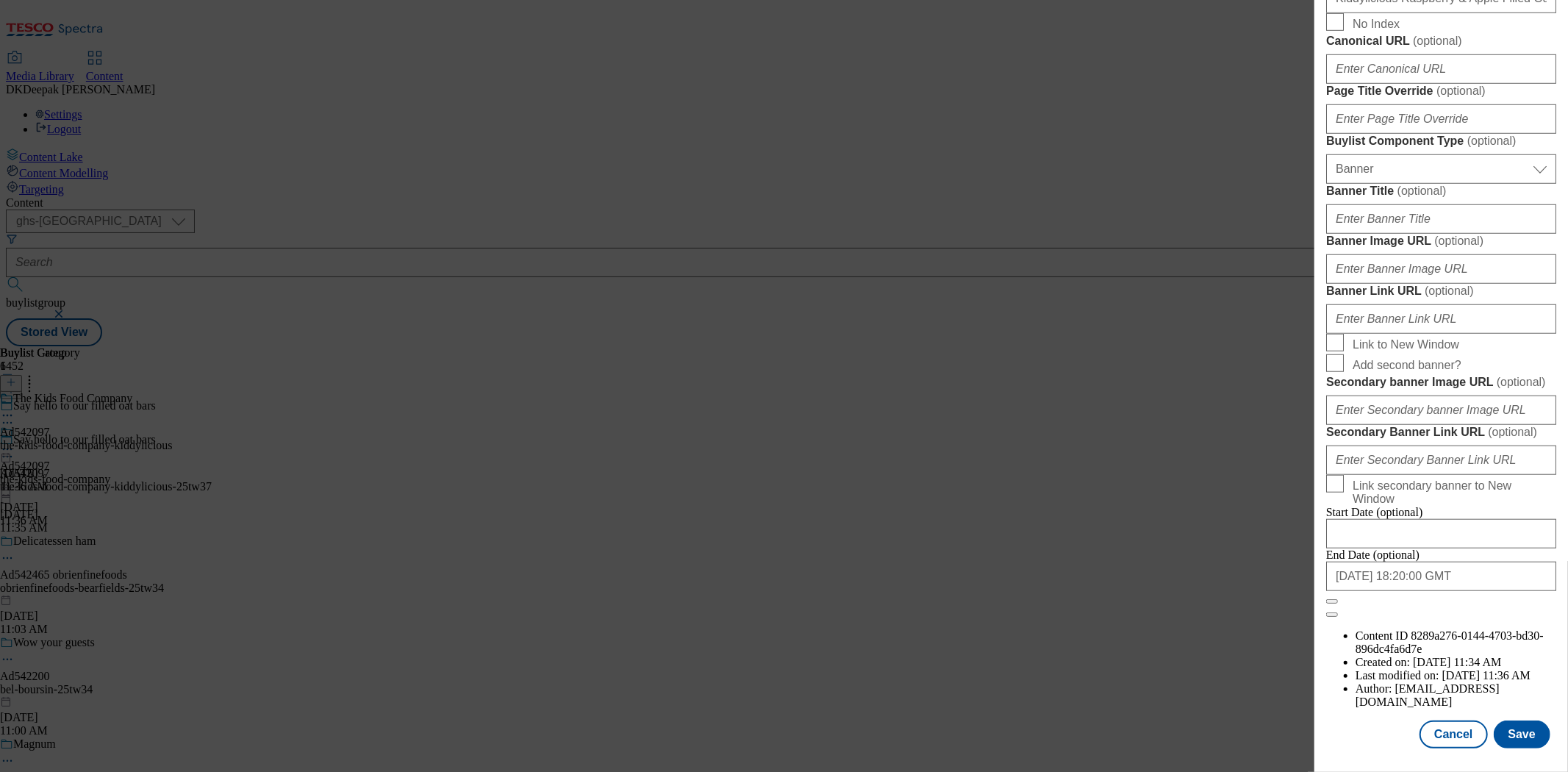
select select "dunnhumby"
select select "Banner"
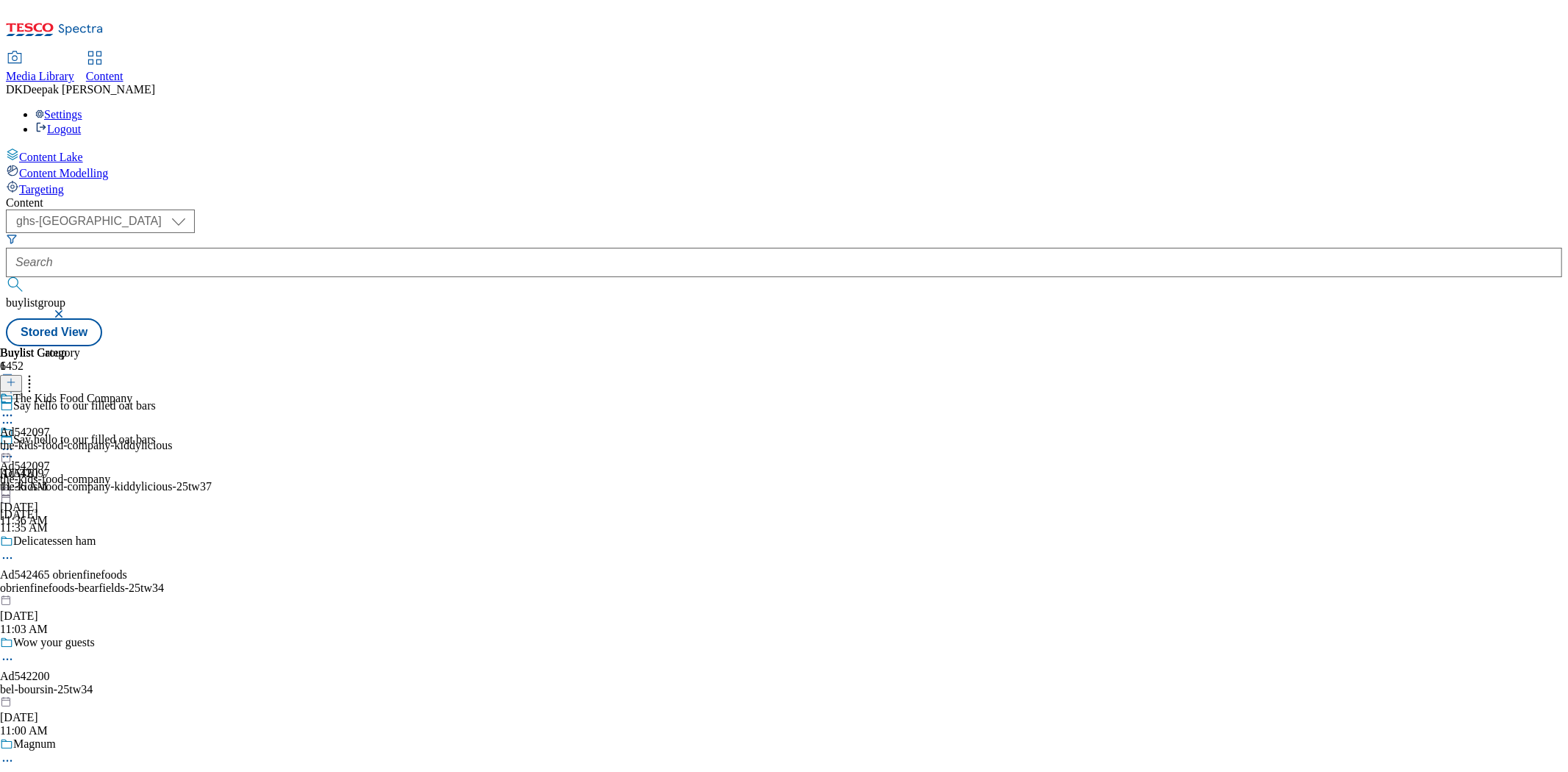
scroll to position [1126, 0]
click at [173, 392] on div "The Kids Food Company Ad542097 the-kids-food-company-kiddylicious Oct 7, 2025 1…" at bounding box center [86, 442] width 173 height 101
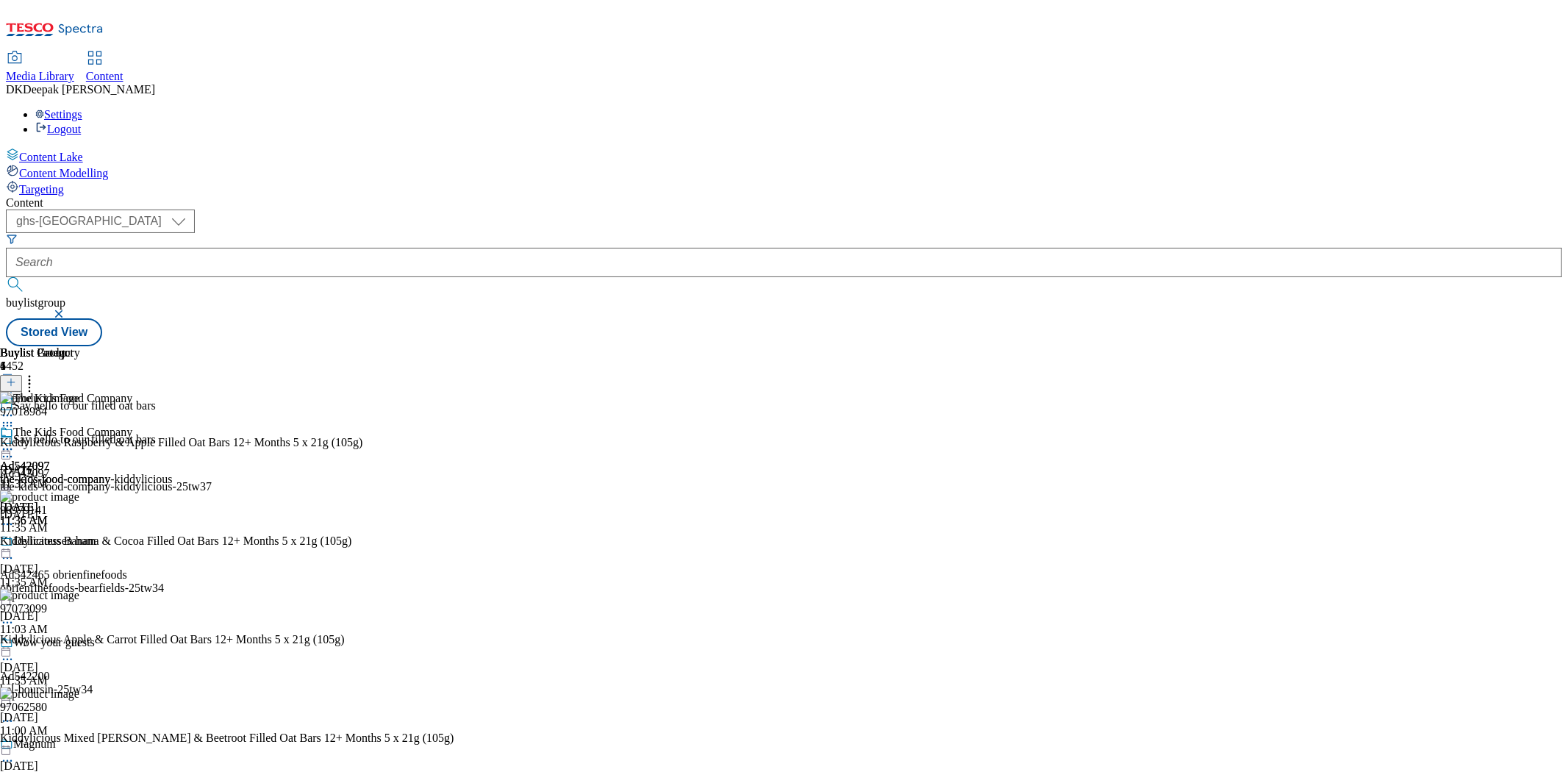
click at [15, 442] on icon at bounding box center [7, 449] width 15 height 15
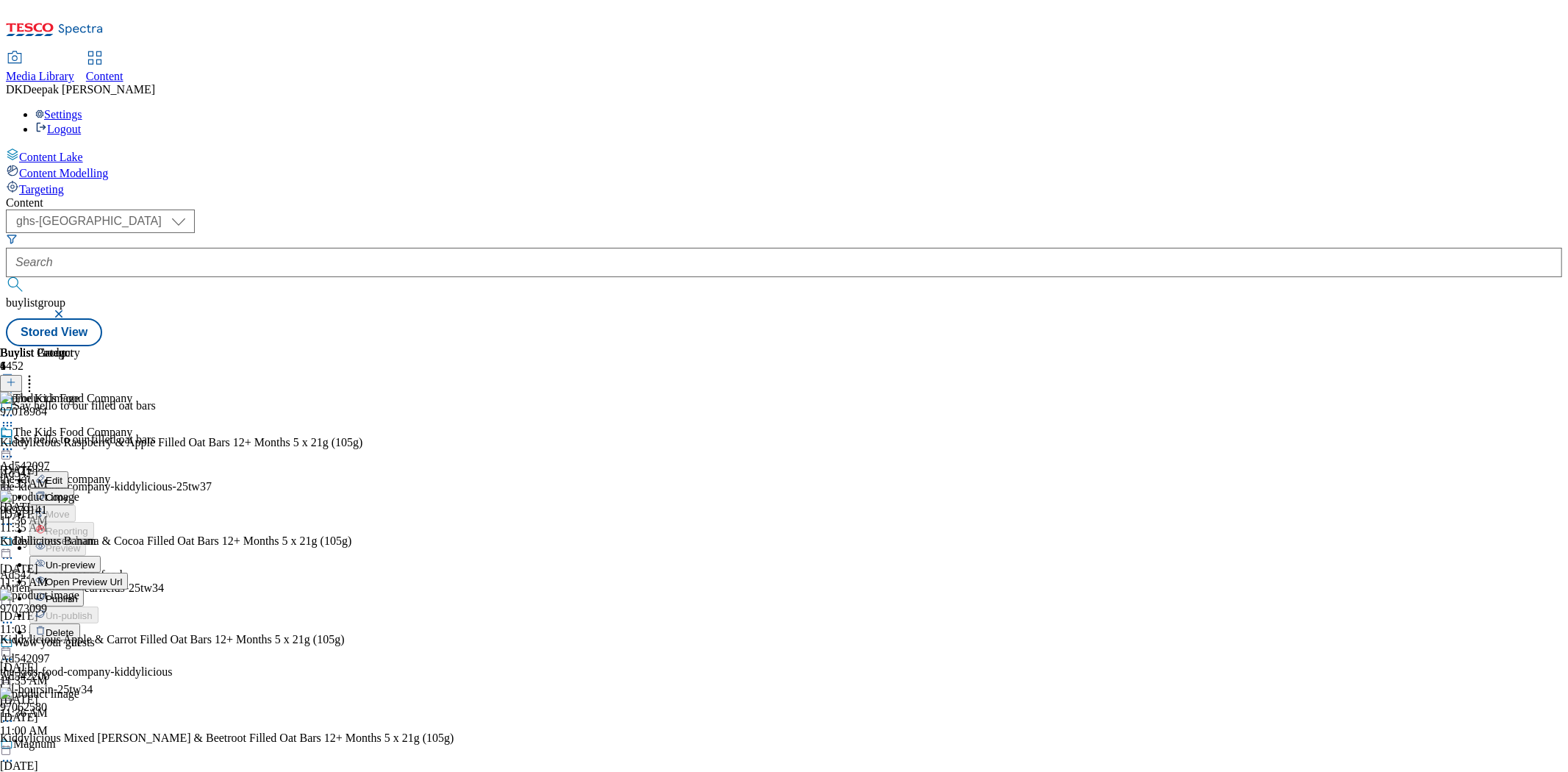
click at [69, 471] on button "Edit" at bounding box center [49, 479] width 39 height 17
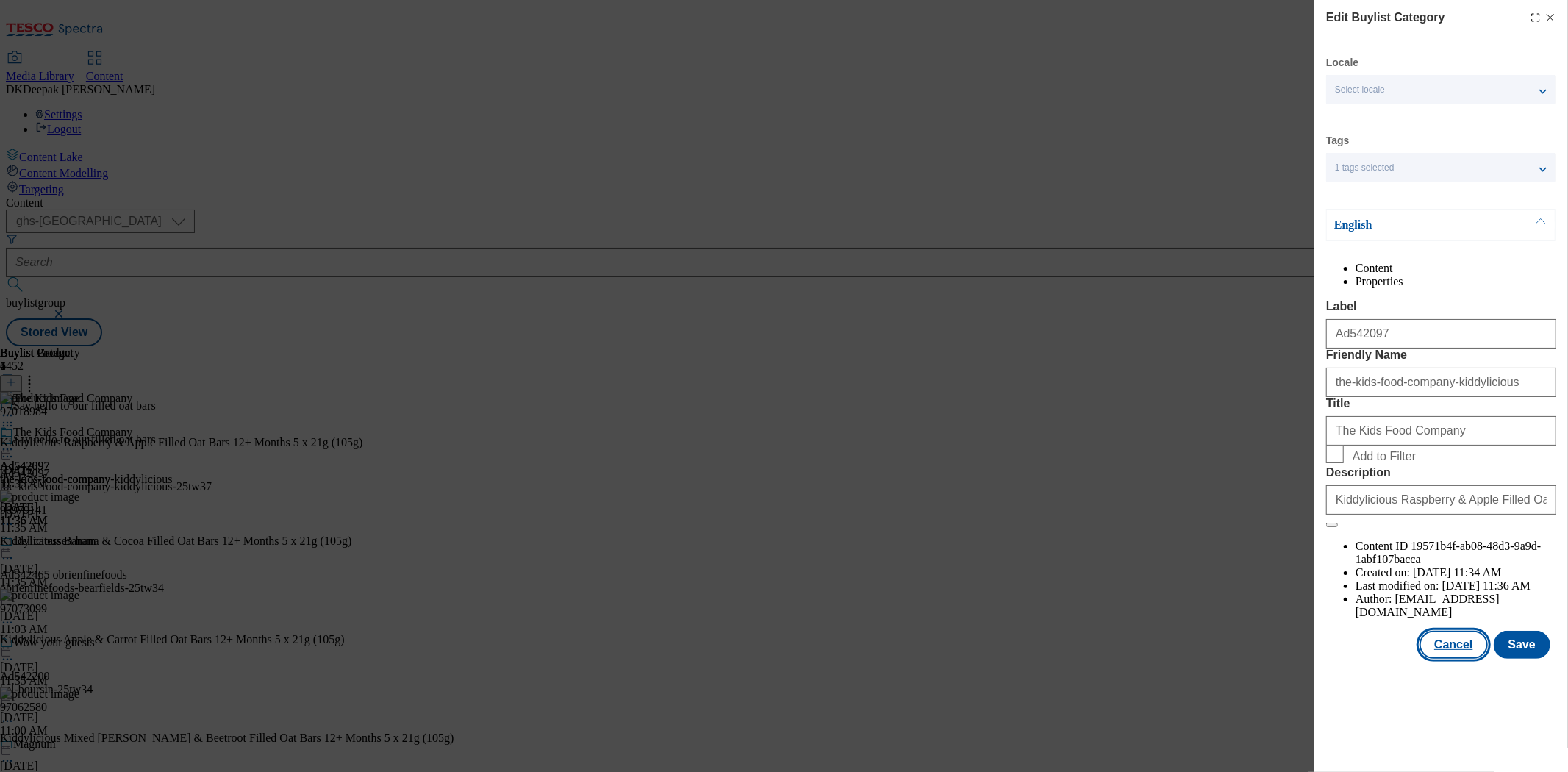
click at [1400, 659] on button "Cancel" at bounding box center [1453, 644] width 68 height 28
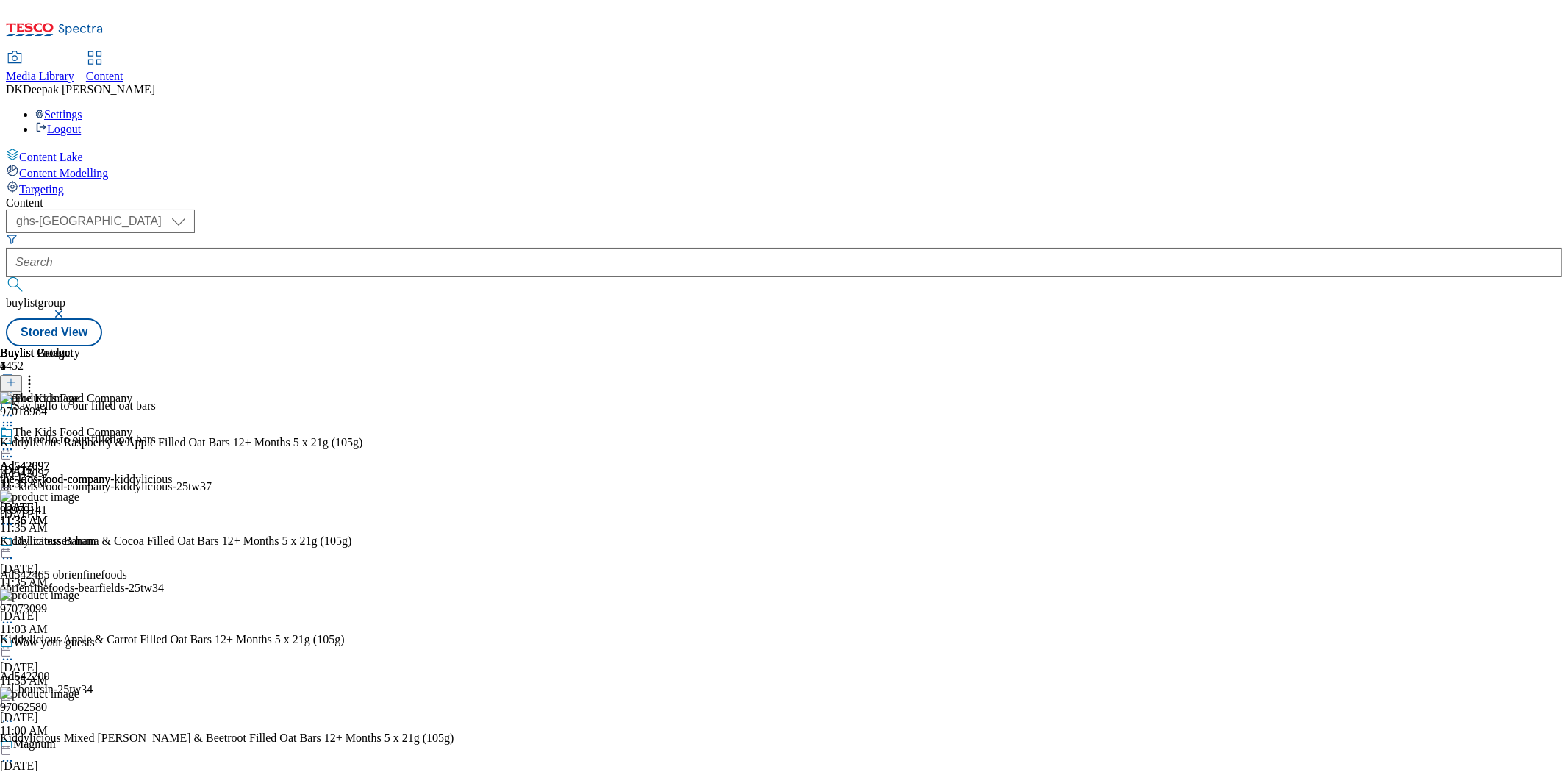
click at [15, 442] on icon at bounding box center [7, 449] width 15 height 15
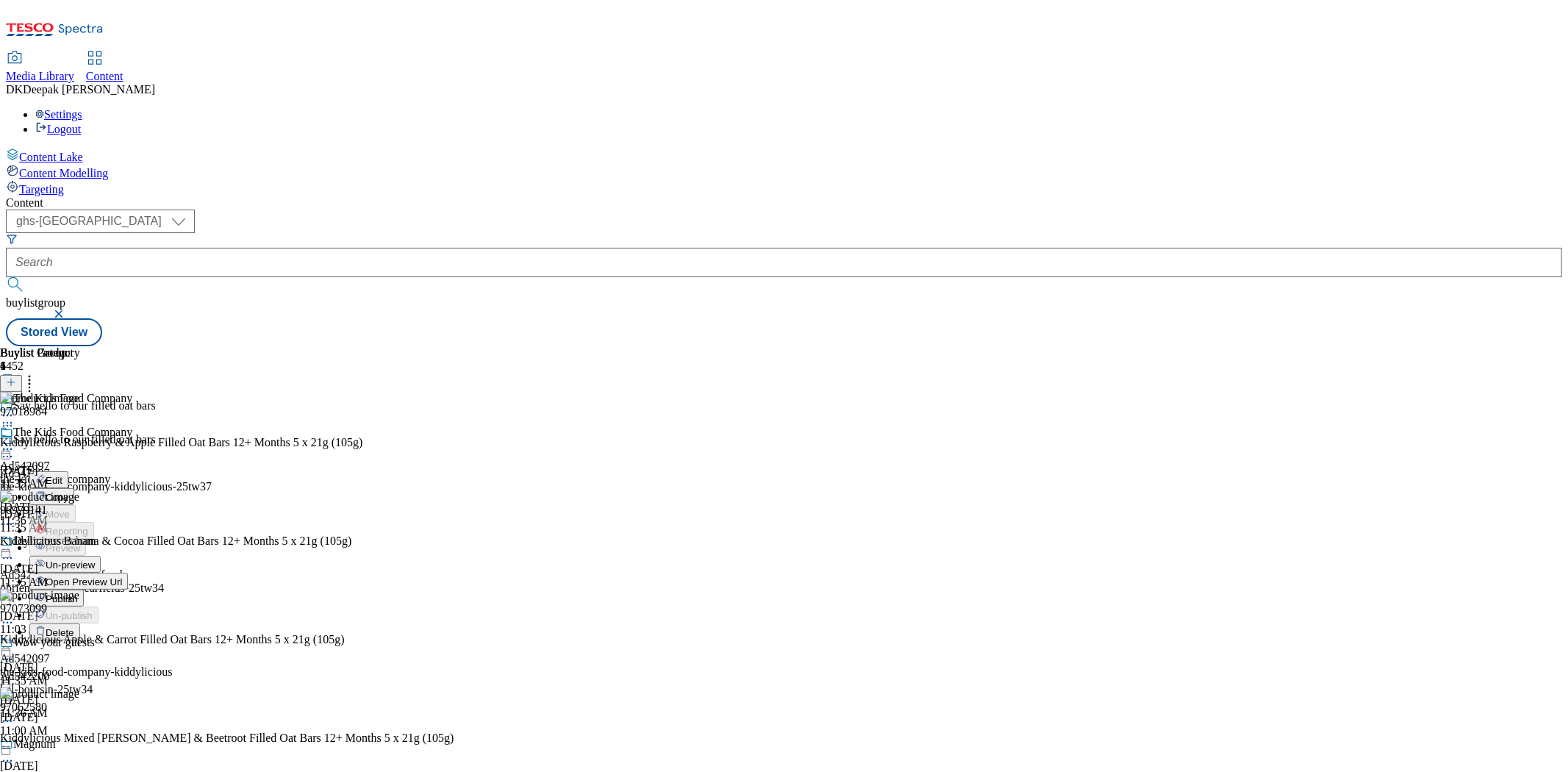
click at [122, 577] on span "Open Preview Url" at bounding box center [84, 581] width 77 height 11
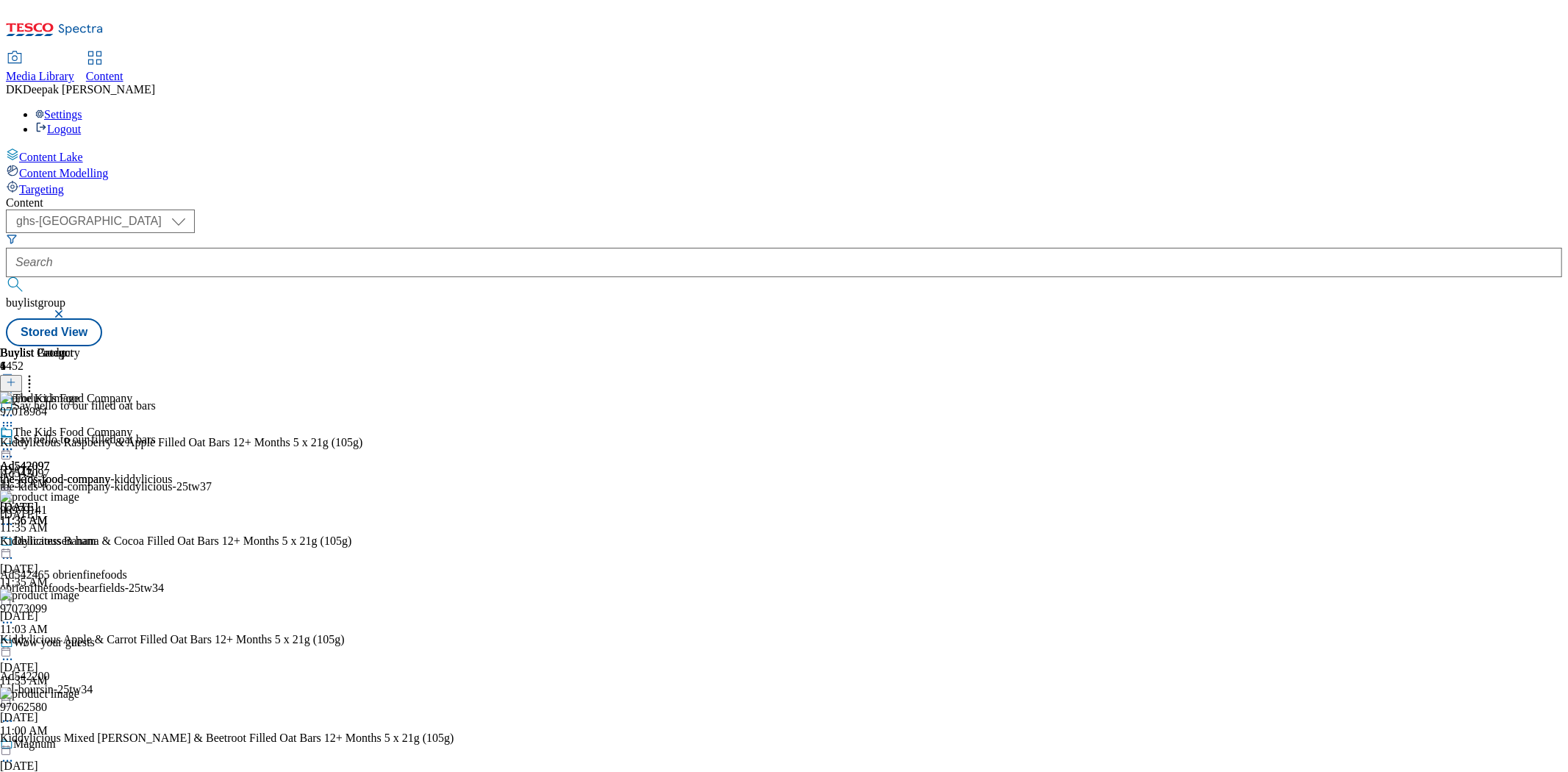
click at [15, 442] on icon at bounding box center [7, 449] width 15 height 15
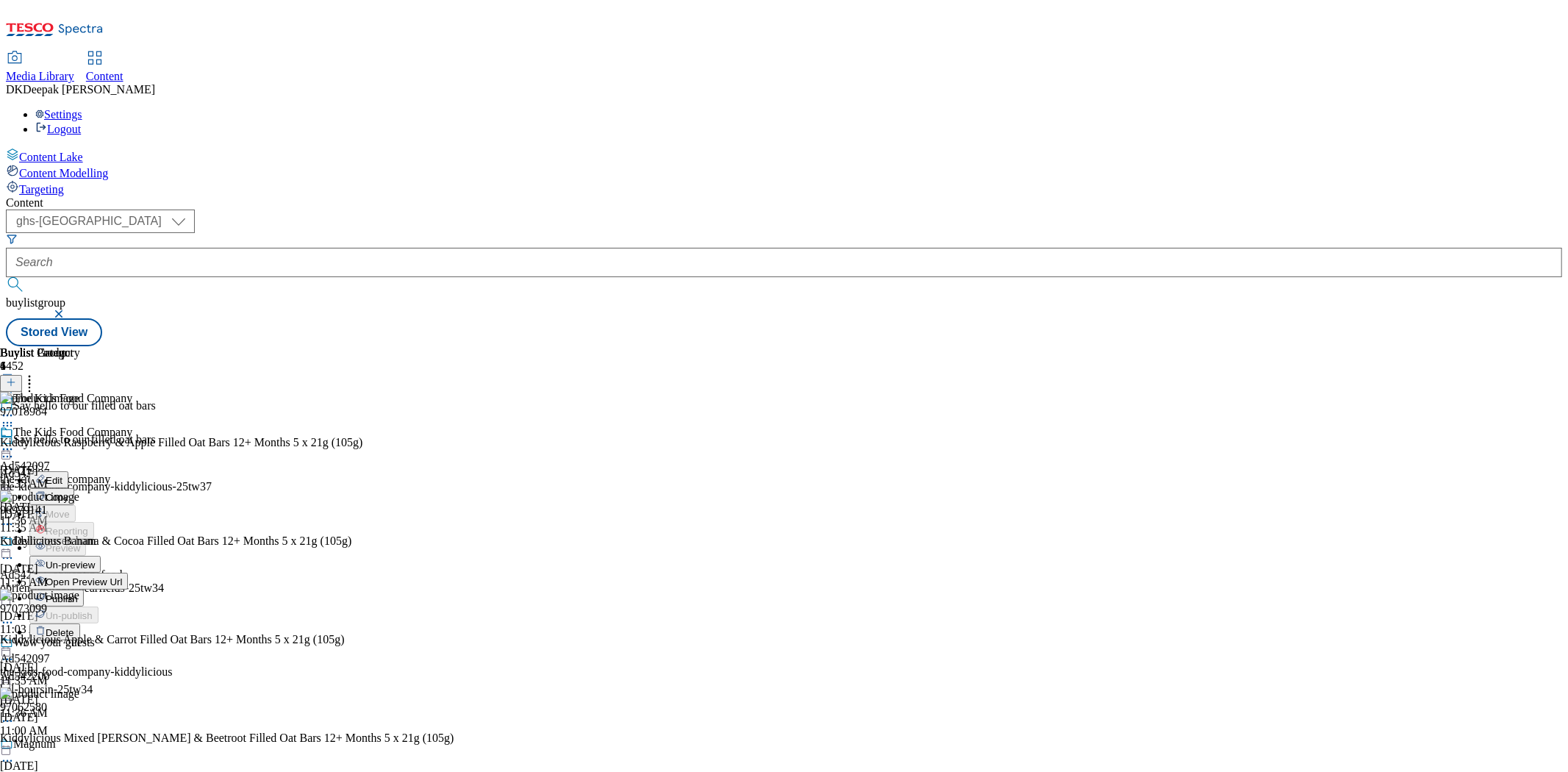
click at [78, 593] on span "Publish" at bounding box center [61, 598] width 32 height 11
